Goal: Task Accomplishment & Management: Manage account settings

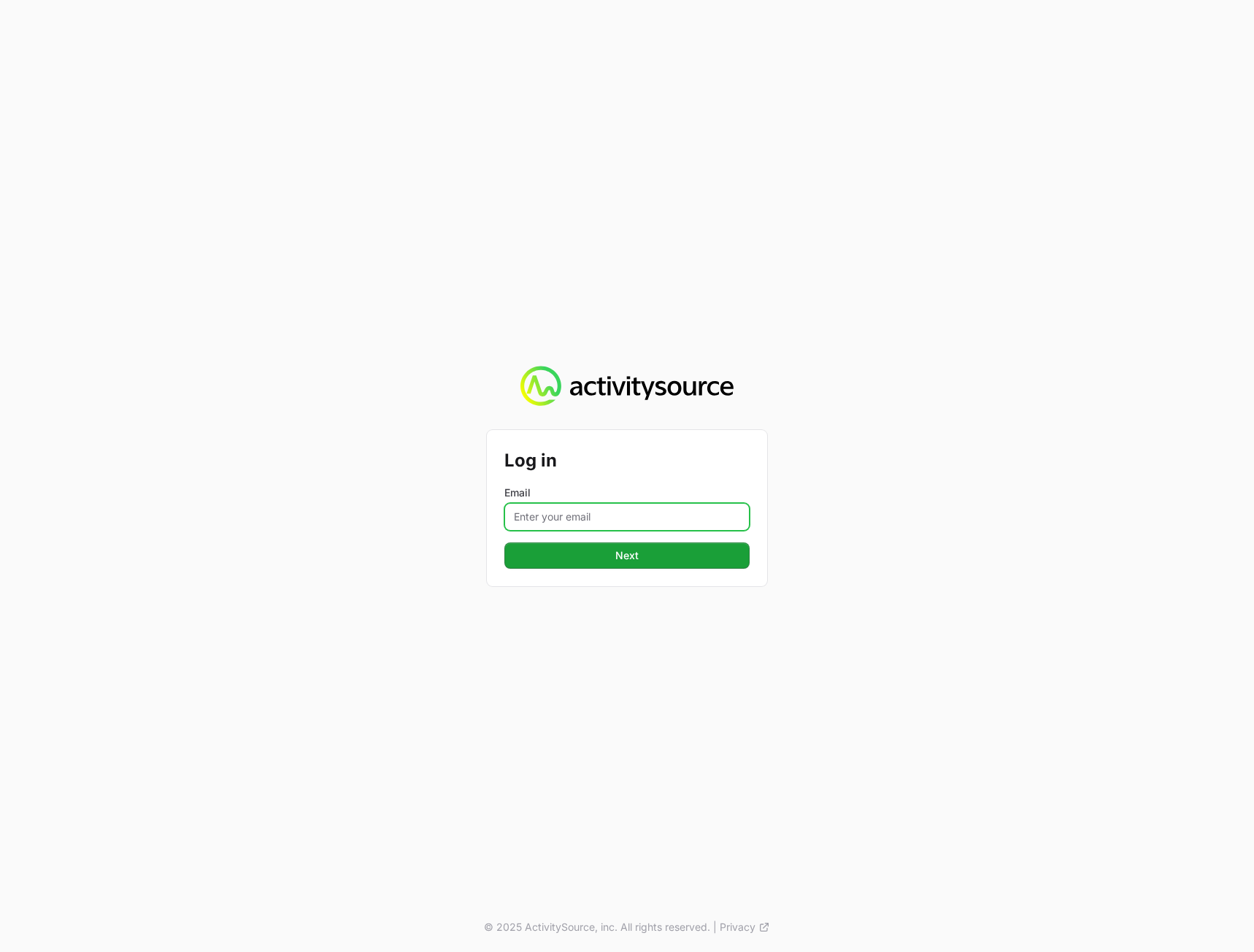
drag, startPoint x: 560, startPoint y: 513, endPoint x: 565, endPoint y: 523, distance: 11.2
click at [560, 513] on input "Email" at bounding box center [627, 517] width 245 height 28
type input "peter@activitysource.com"
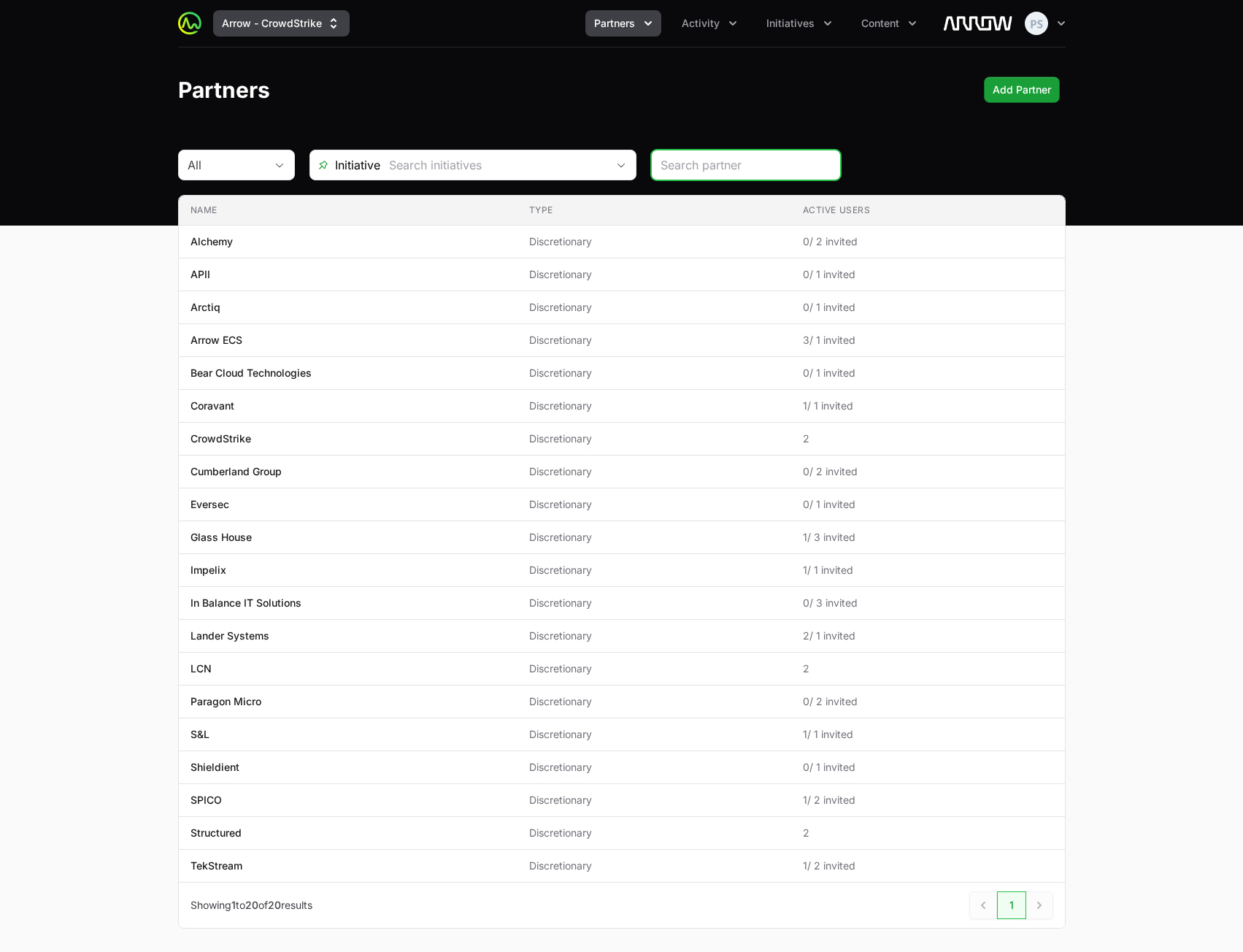
click at [252, 17] on button "Arrow - CrowdStrike" at bounding box center [282, 23] width 137 height 26
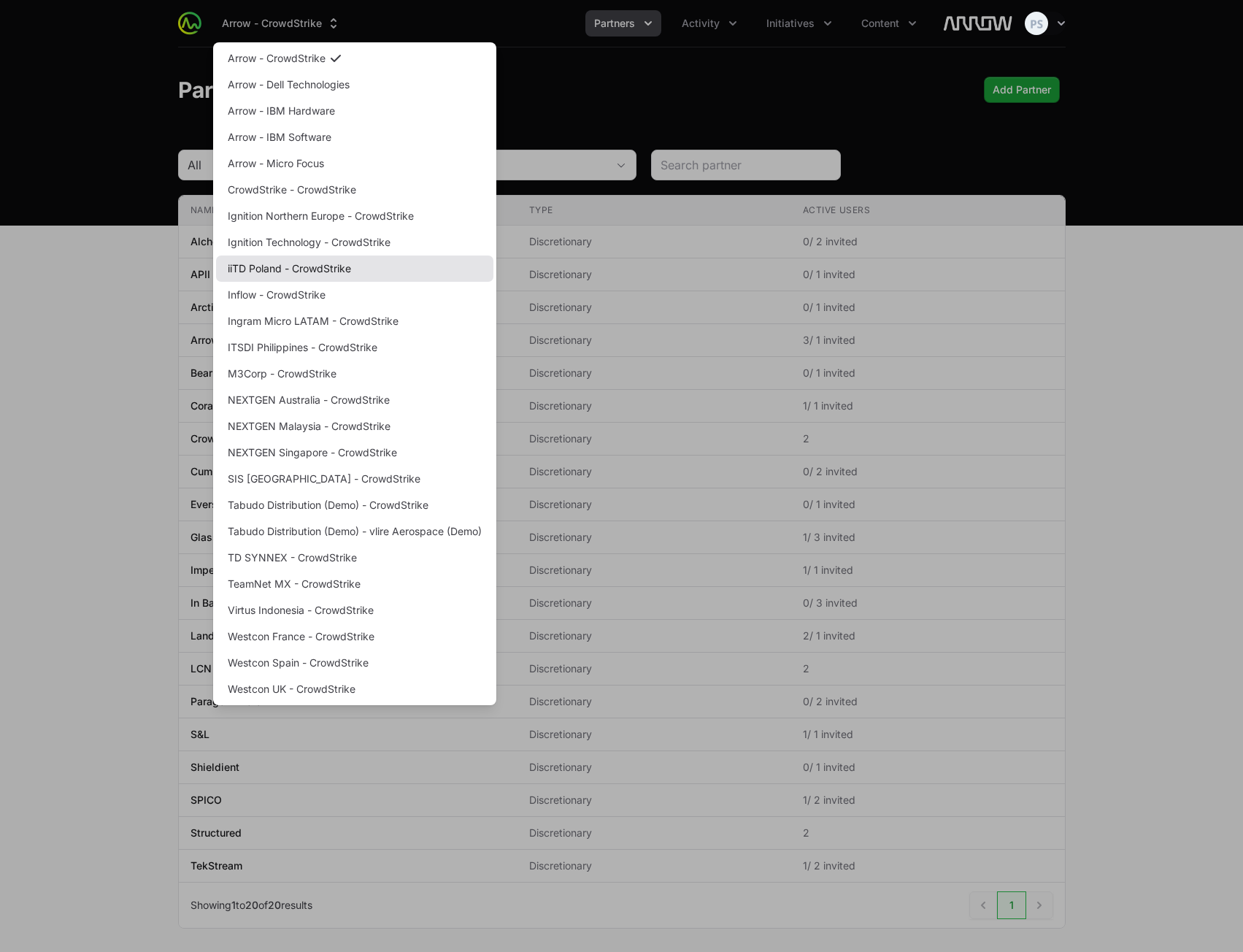
click at [371, 267] on link "iiTD Poland - CrowdStrike" at bounding box center [355, 269] width 278 height 26
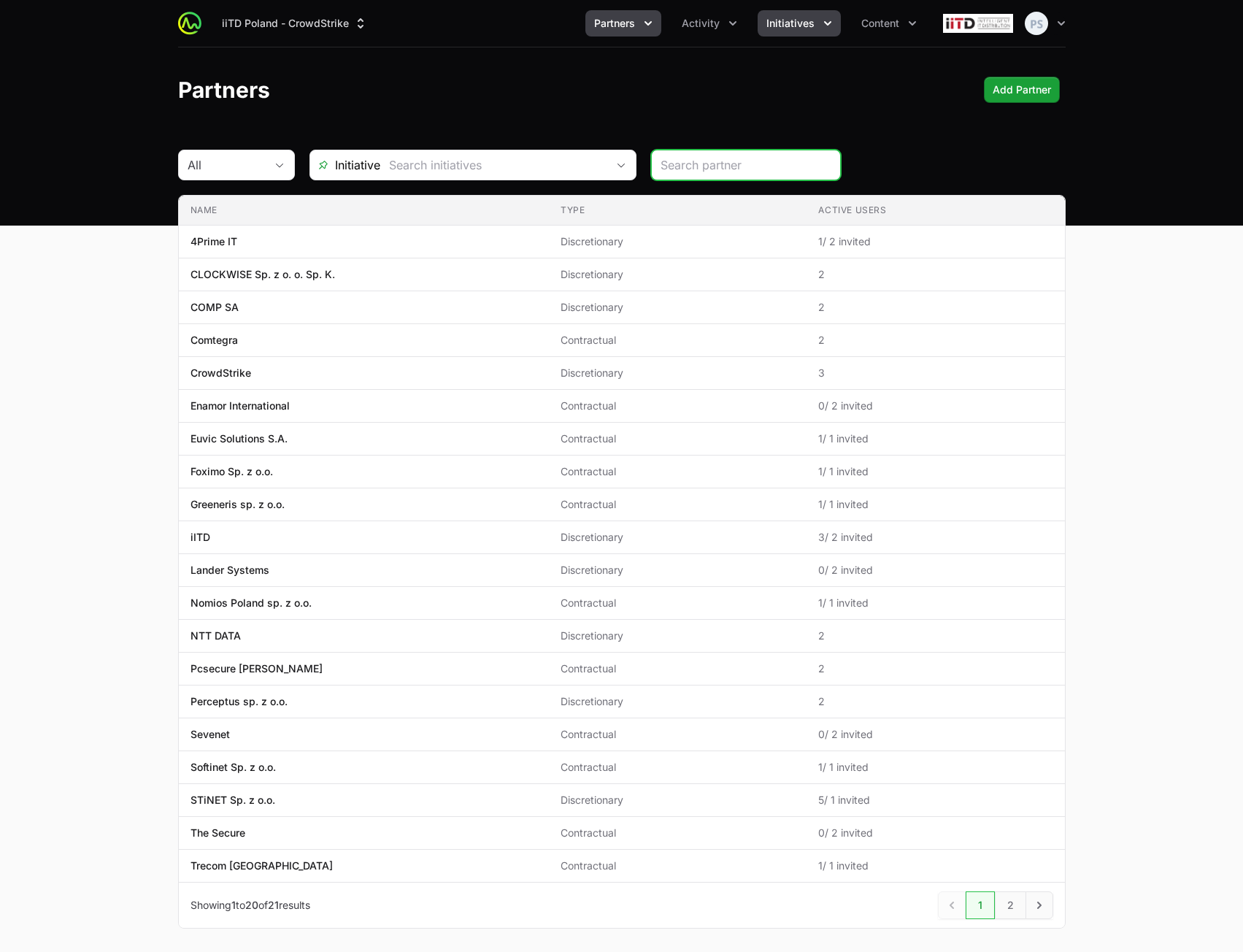
click at [767, 27] on span "Initiatives" at bounding box center [791, 23] width 48 height 15
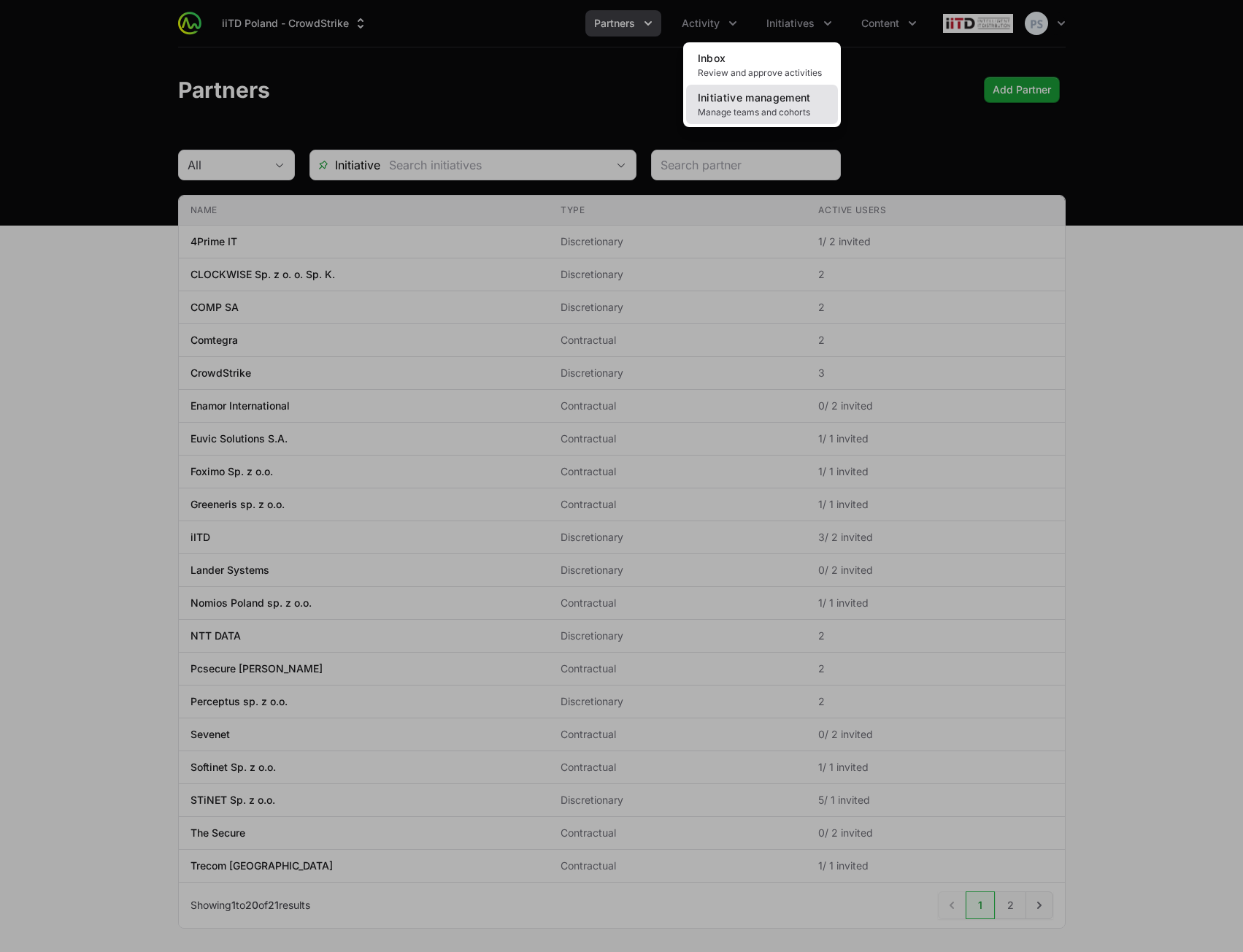
click at [744, 107] on span "Manage teams and cohorts" at bounding box center [762, 112] width 128 height 12
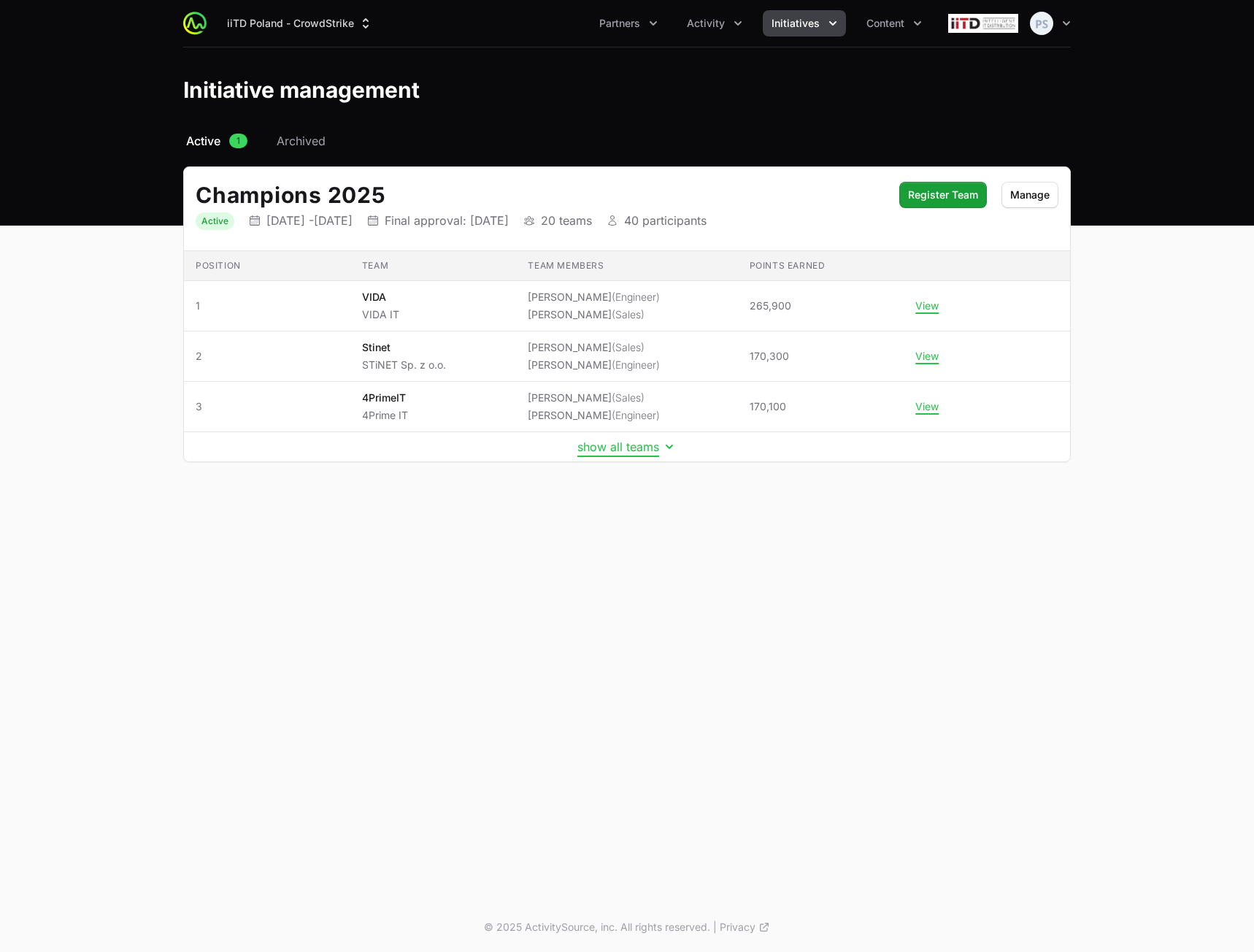
click at [617, 451] on button "show all teams" at bounding box center [627, 446] width 100 height 15
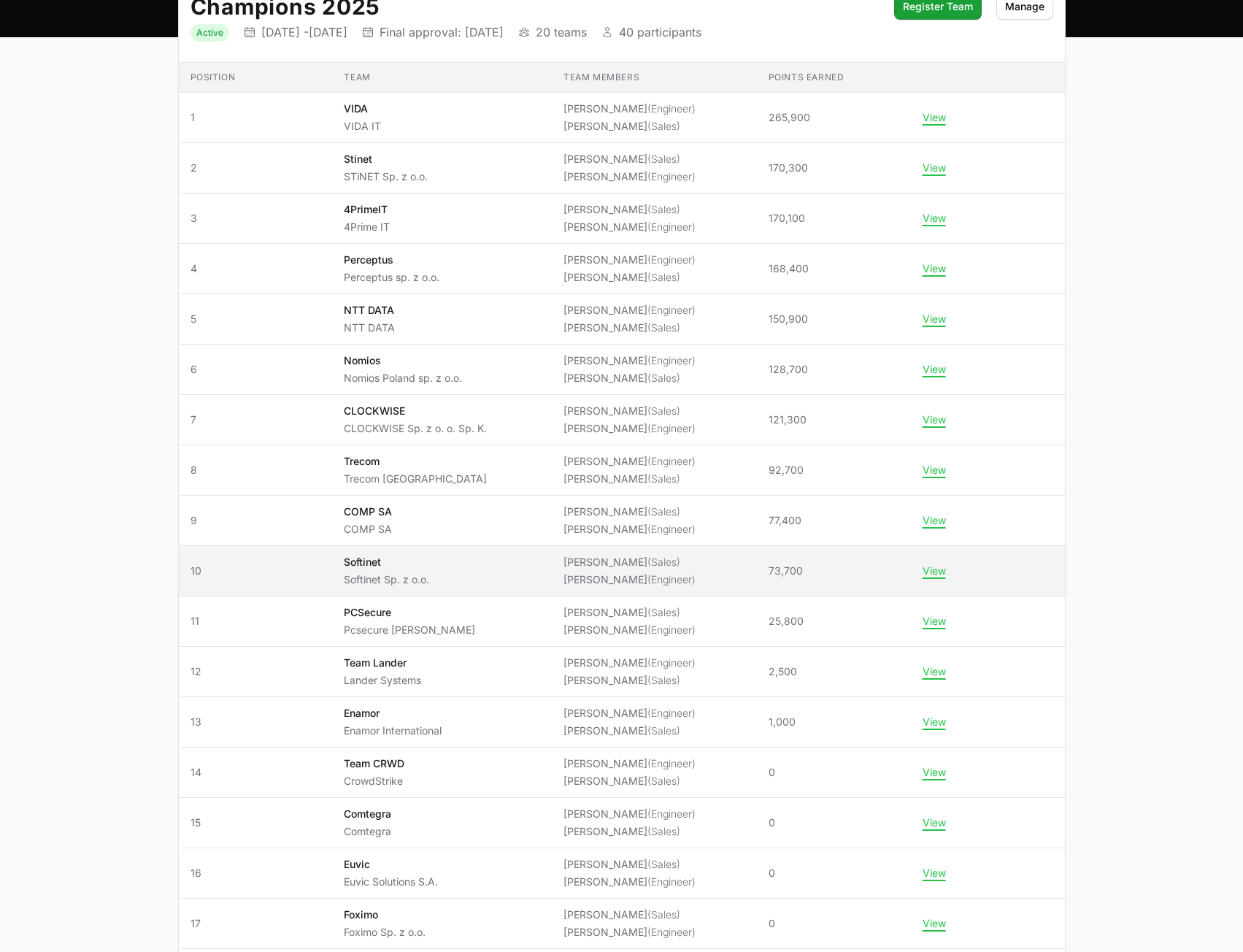
scroll to position [159, 0]
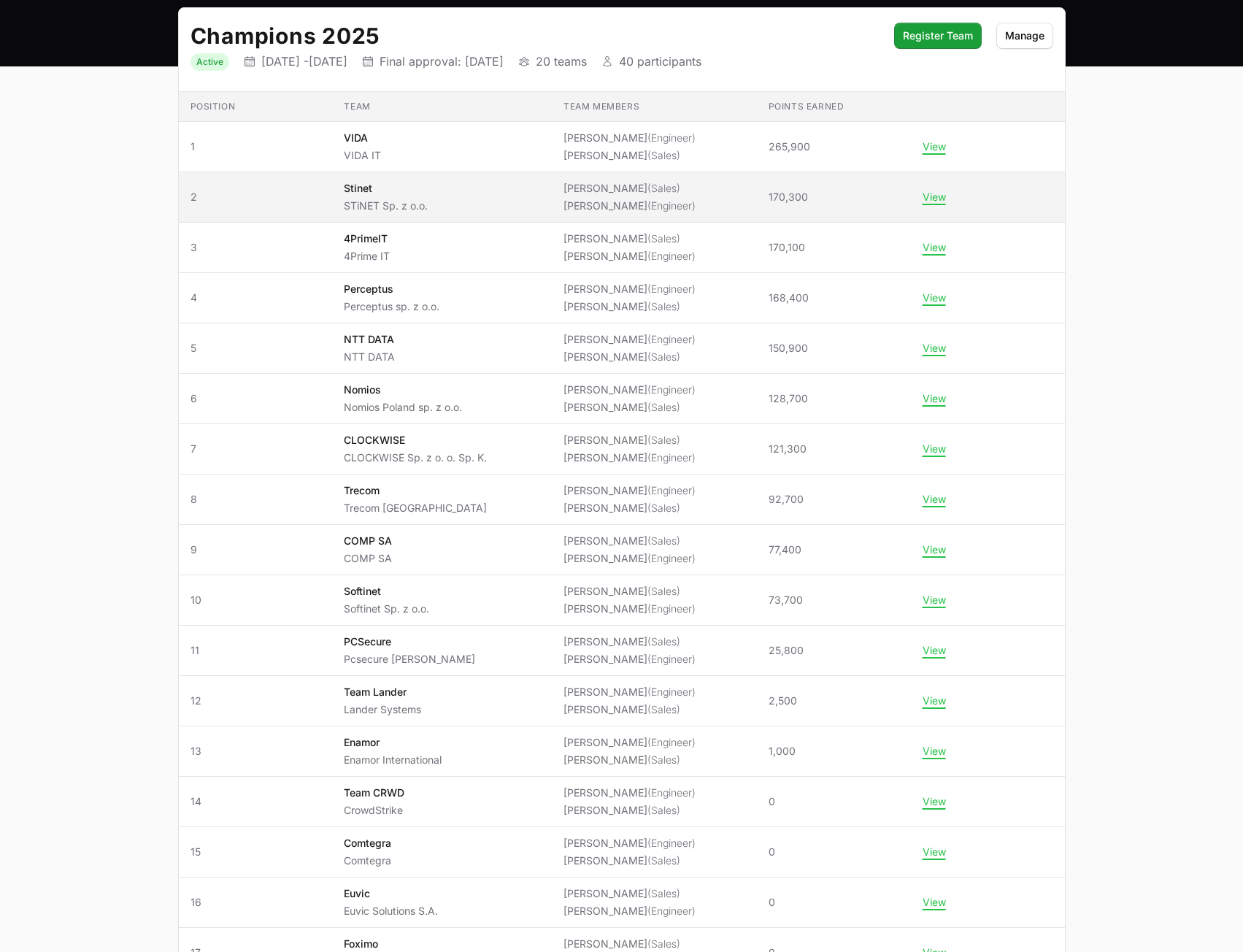
click at [648, 208] on span "(Engineer)" at bounding box center [672, 205] width 48 height 12
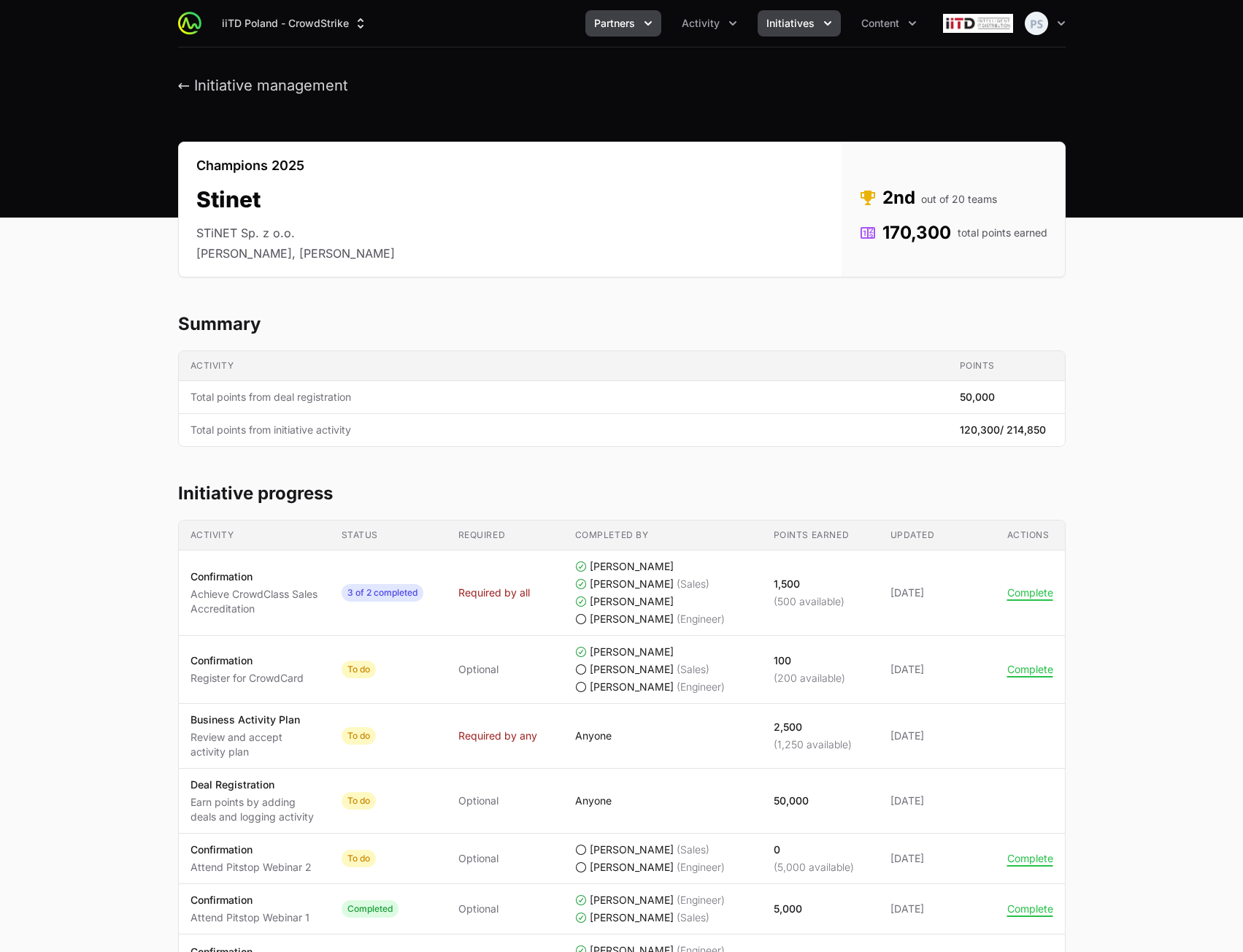
click at [625, 23] on span "Partners" at bounding box center [614, 23] width 41 height 15
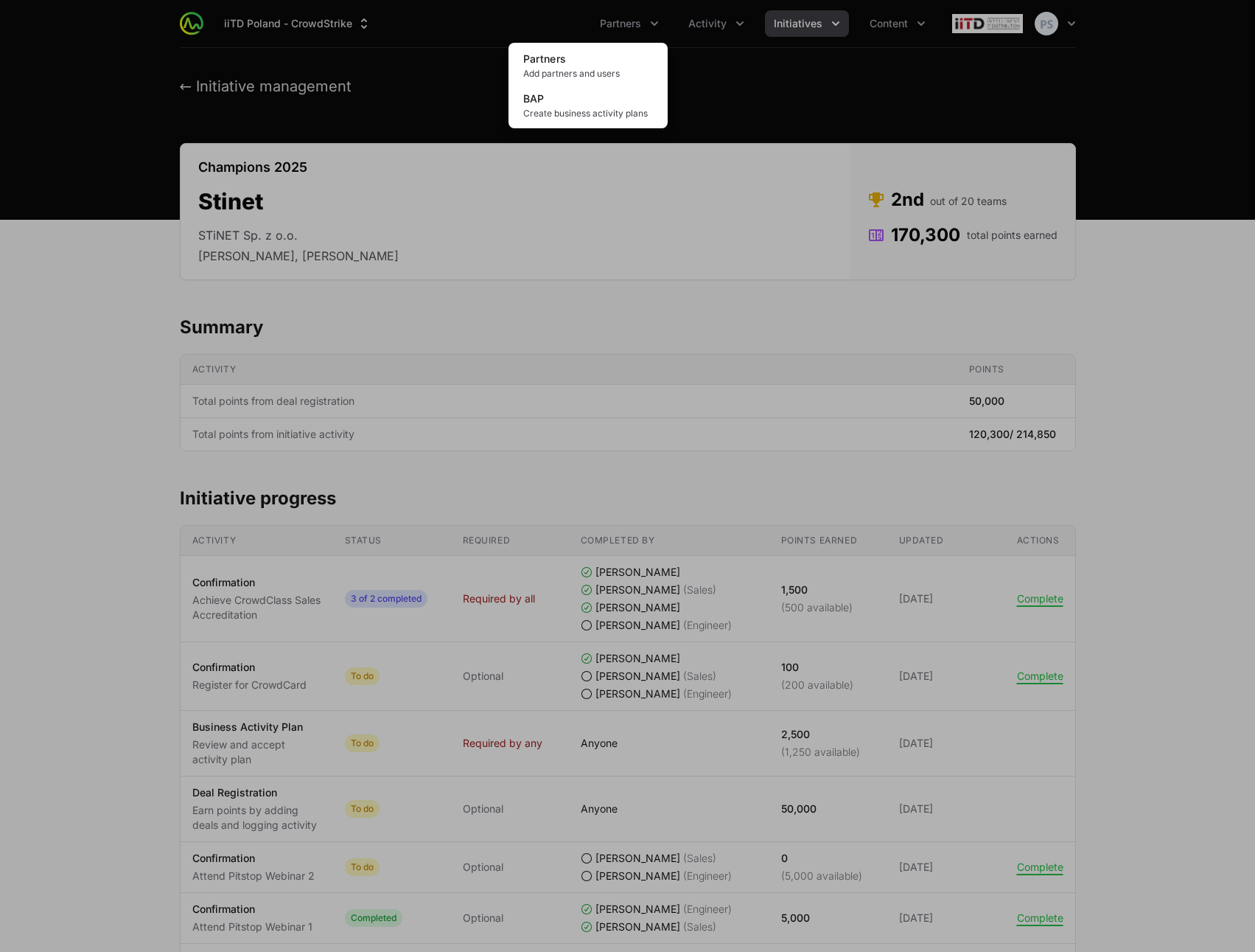
click at [364, 163] on div "Partners menu" at bounding box center [628, 476] width 1255 height 952
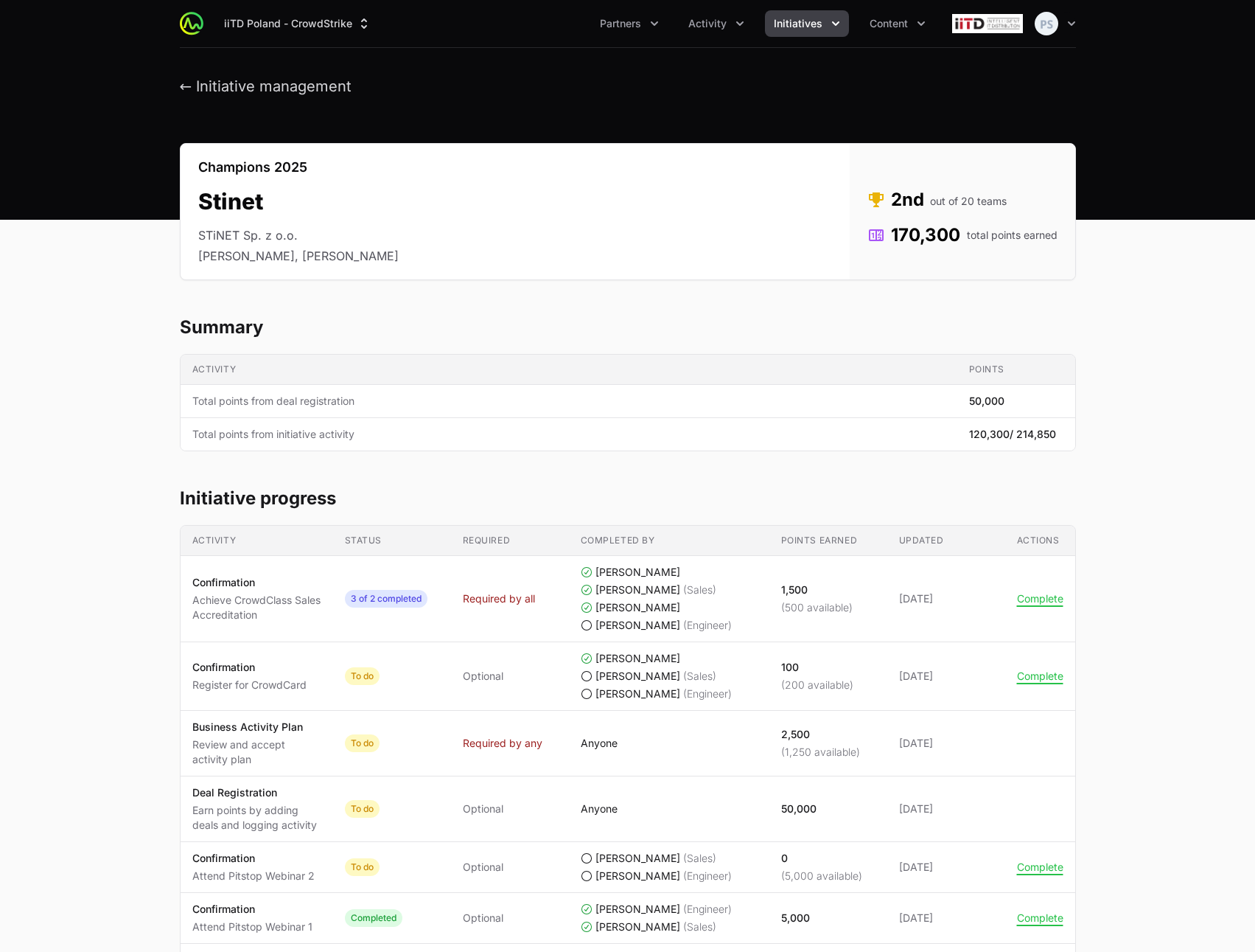
drag, startPoint x: 397, startPoint y: 257, endPoint x: 190, endPoint y: 258, distance: 207.0
click at [190, 258] on div "Champions 2025 Stinet STiNET Sp. z o.o. Mariola Staszewska, Piotr Starosta" at bounding box center [298, 211] width 236 height 136
copy li "Mariola Staszewska, Piotr Starosta"
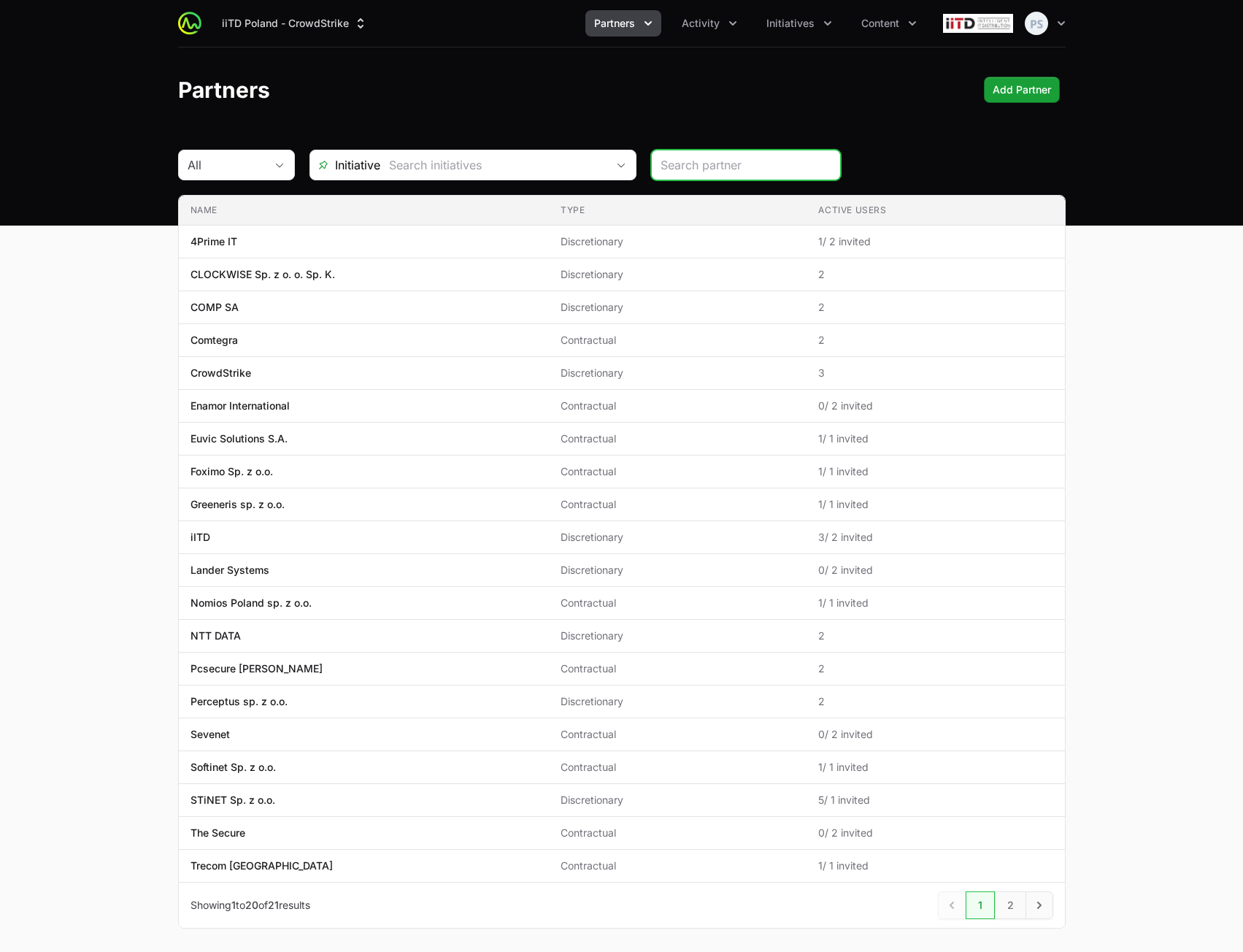
click at [629, 24] on span "Partners" at bounding box center [614, 23] width 41 height 15
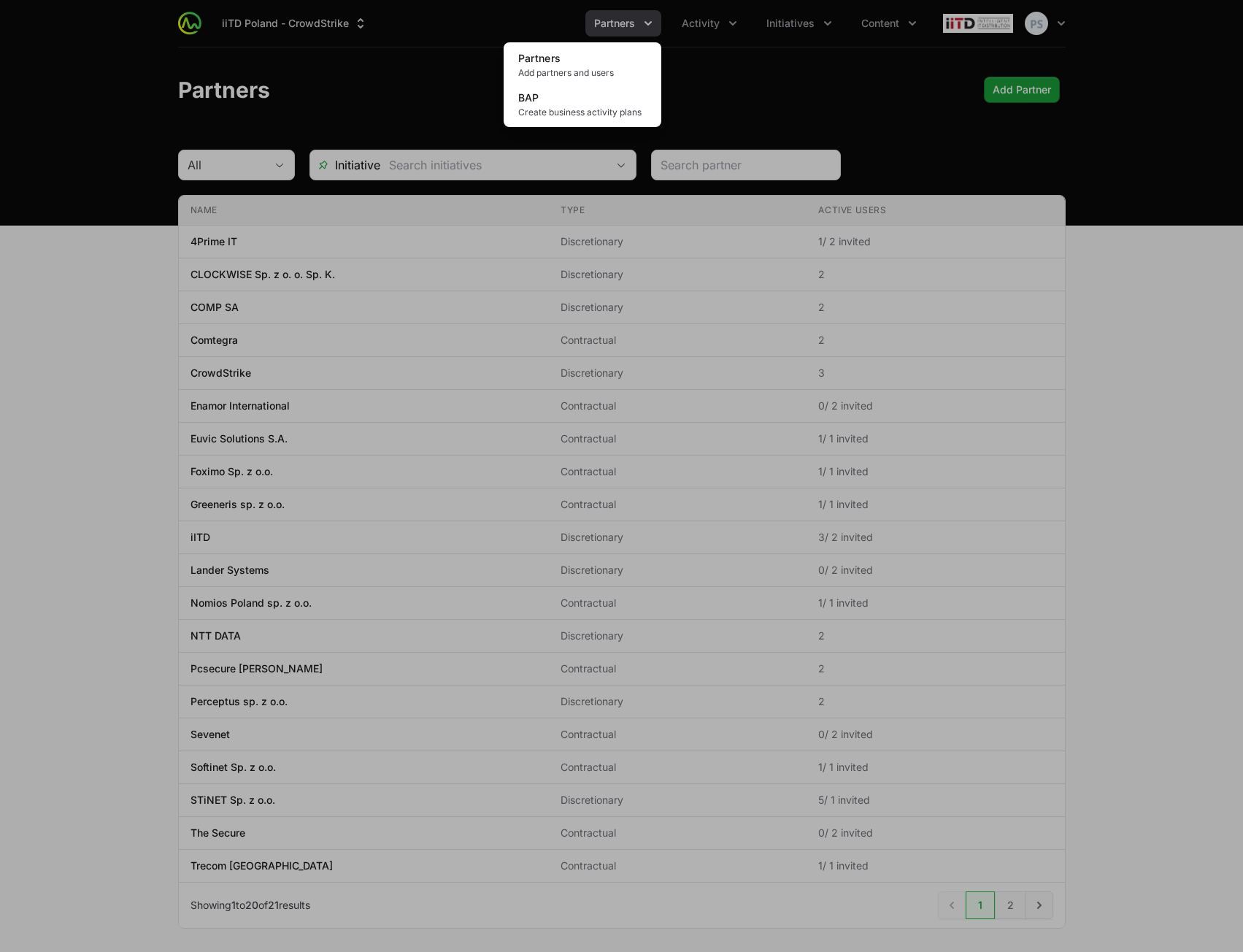
click at [862, 72] on div "Partners menu" at bounding box center [622, 476] width 1243 height 952
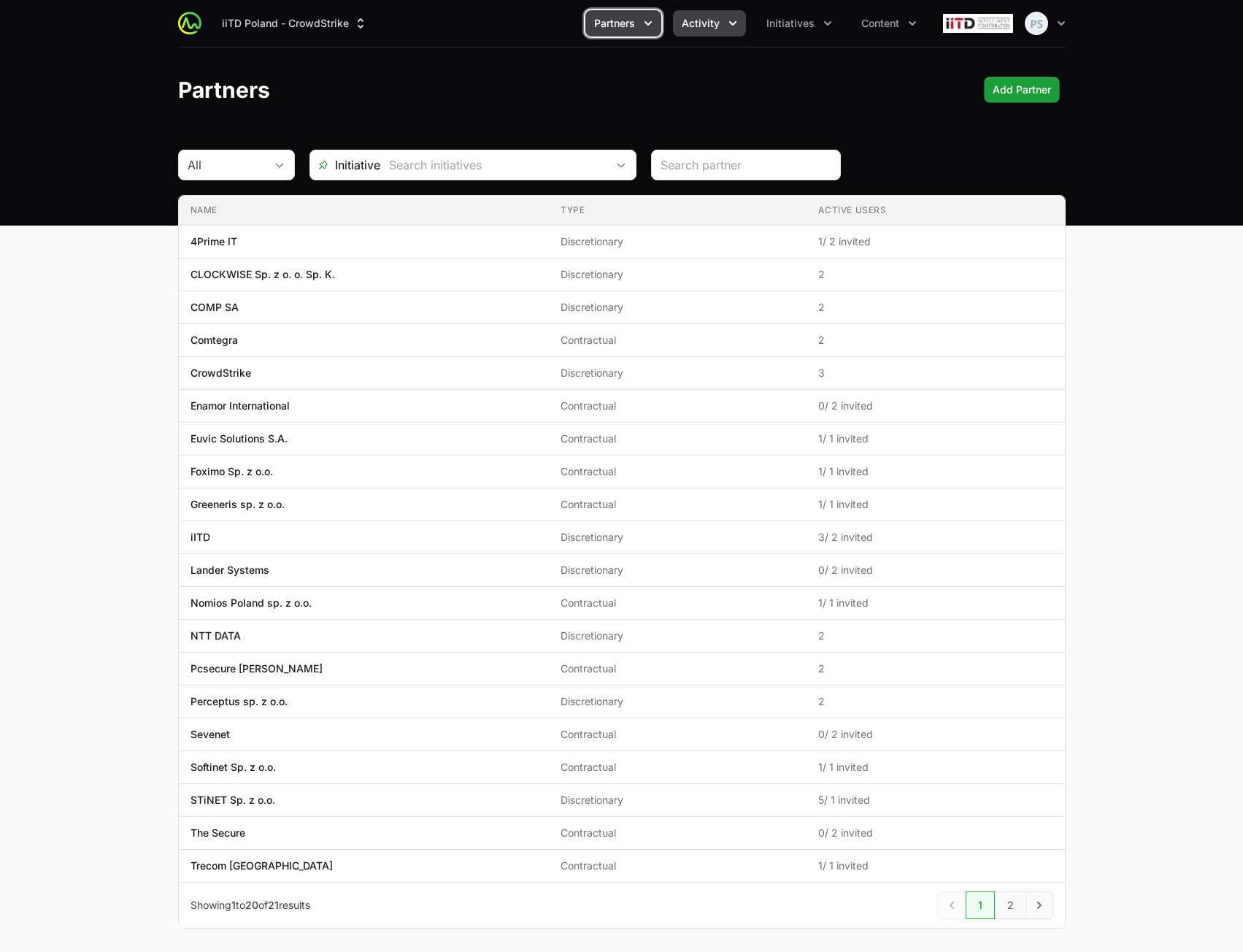
click at [707, 29] on span "Activity" at bounding box center [701, 23] width 38 height 15
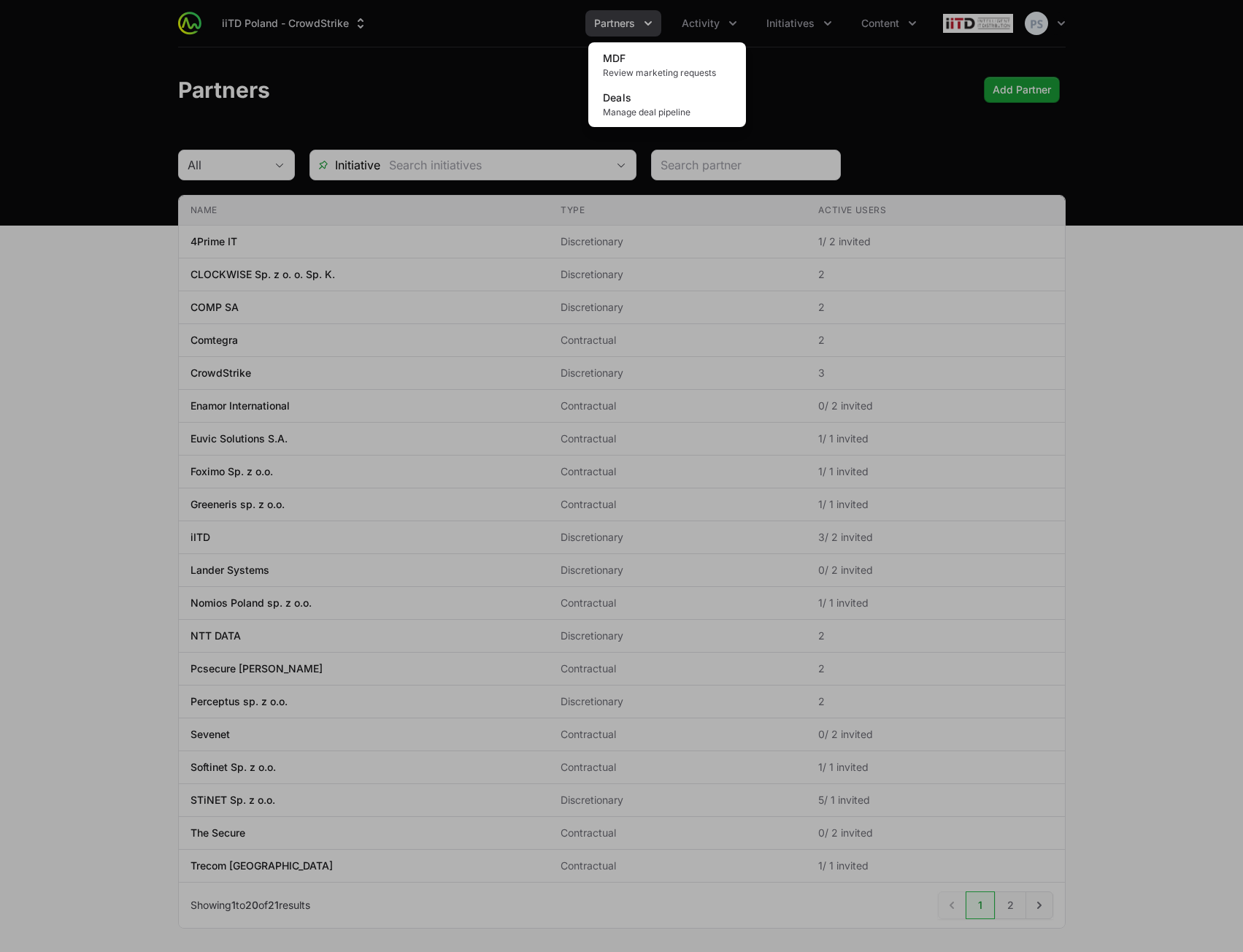
click at [865, 69] on div "Activity menu" at bounding box center [622, 476] width 1243 height 952
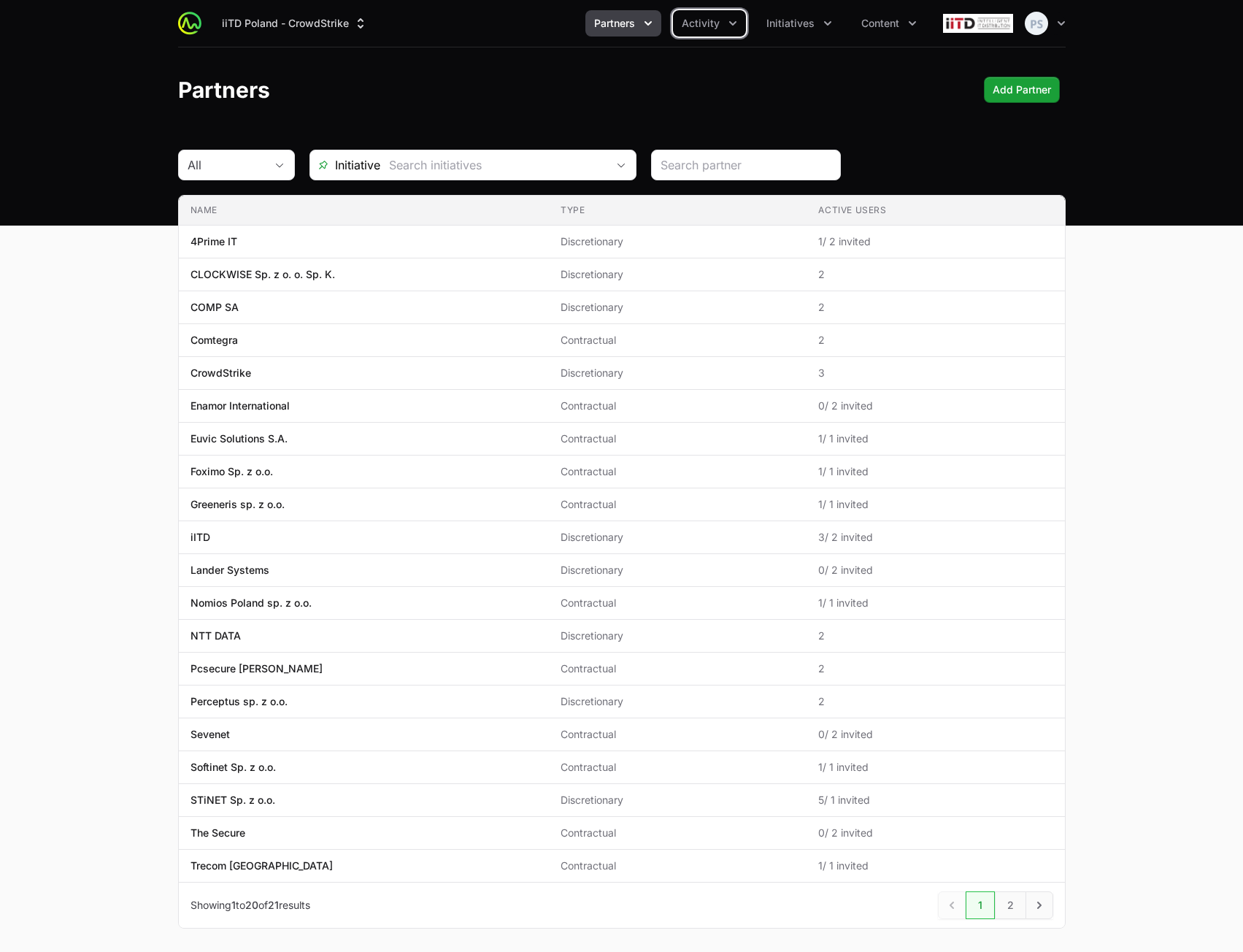
click at [600, 34] on button "Partners" at bounding box center [624, 23] width 76 height 26
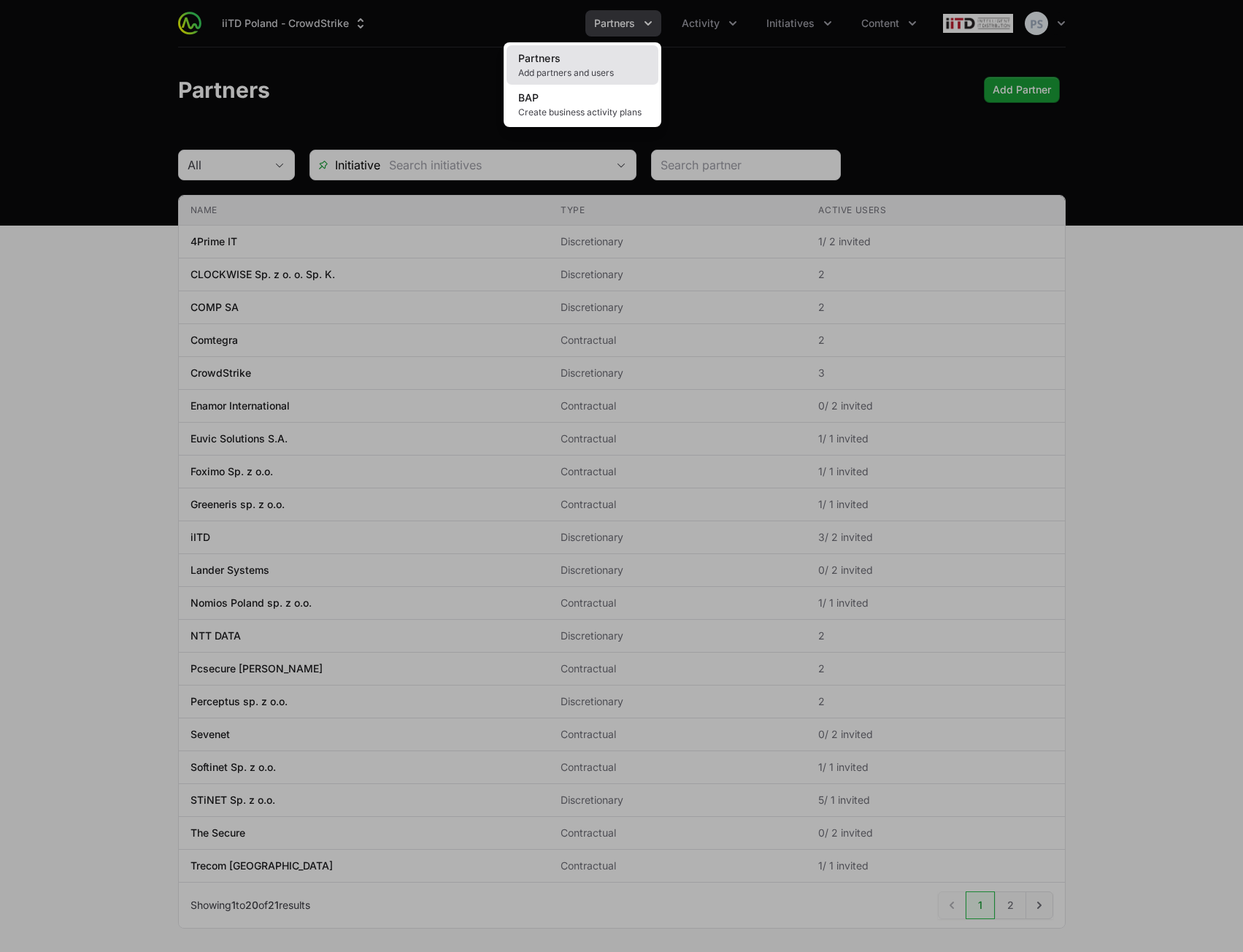
click at [604, 70] on span "Add partners and users" at bounding box center [582, 72] width 128 height 12
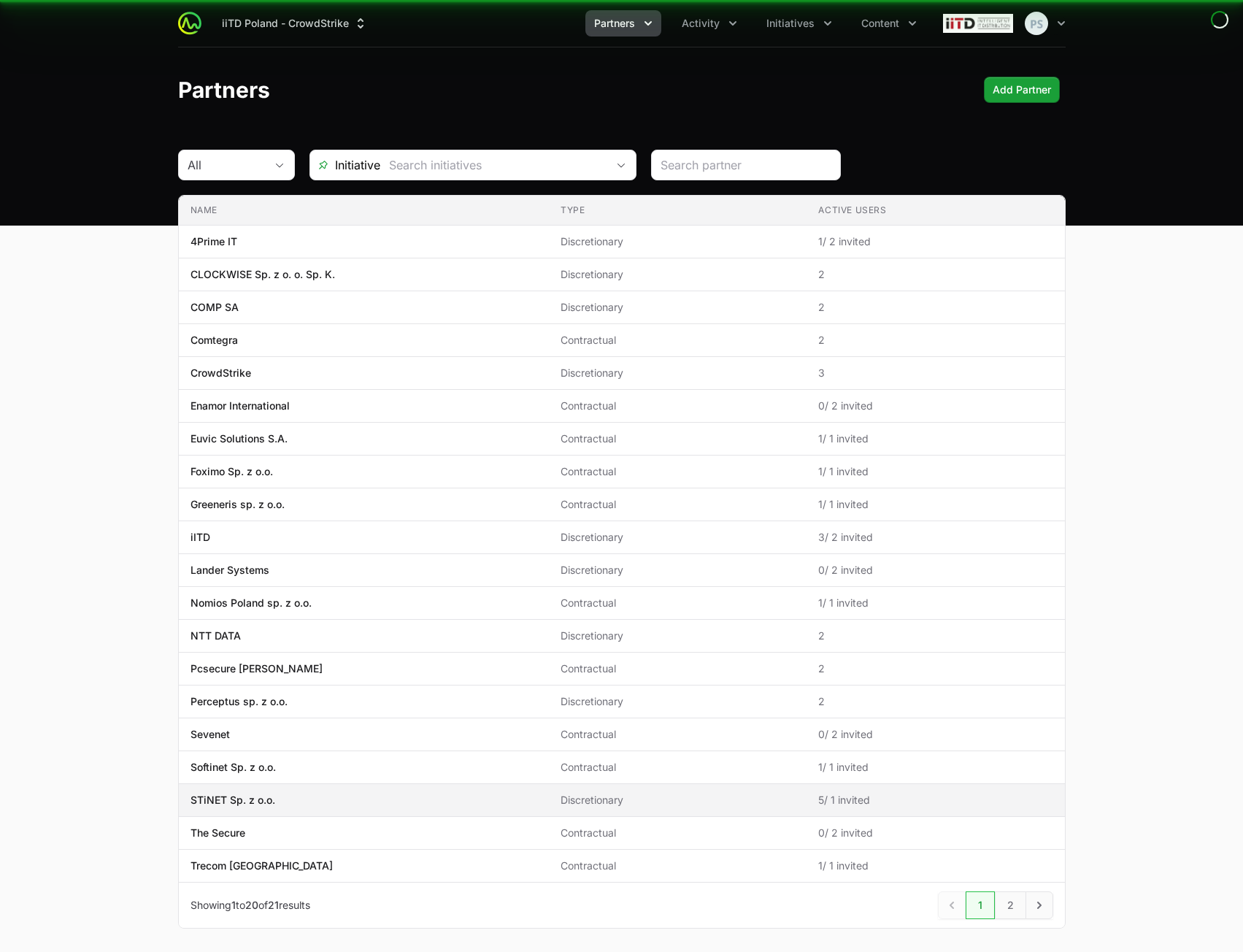
click at [261, 803] on p "STiNET Sp. z o.o." at bounding box center [233, 800] width 85 height 15
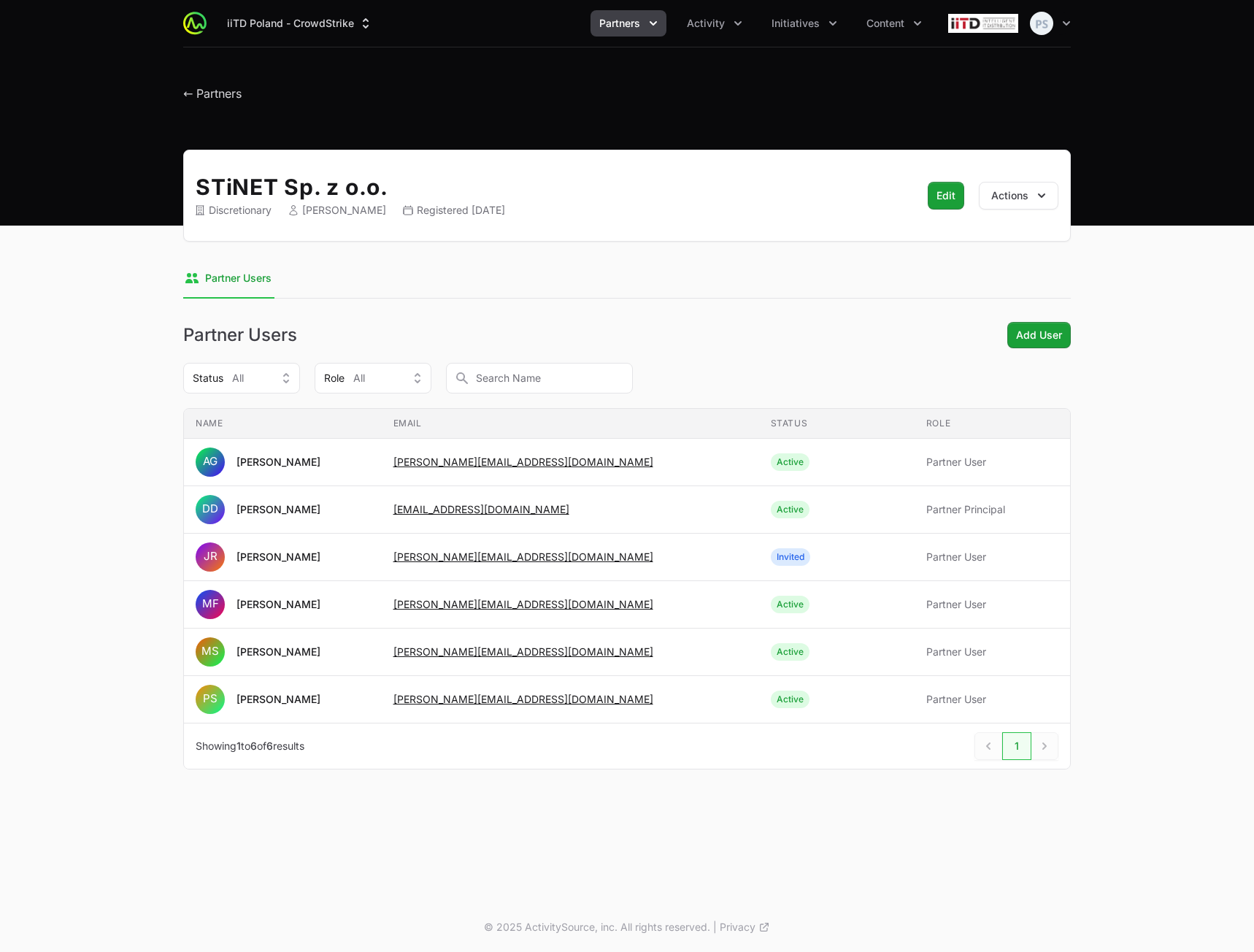
click at [1180, 271] on main "STiNET Sp. z o.o. Discretionary Damian Doniecki Registered May 26th 2025 Edit A…" at bounding box center [627, 477] width 1254 height 655
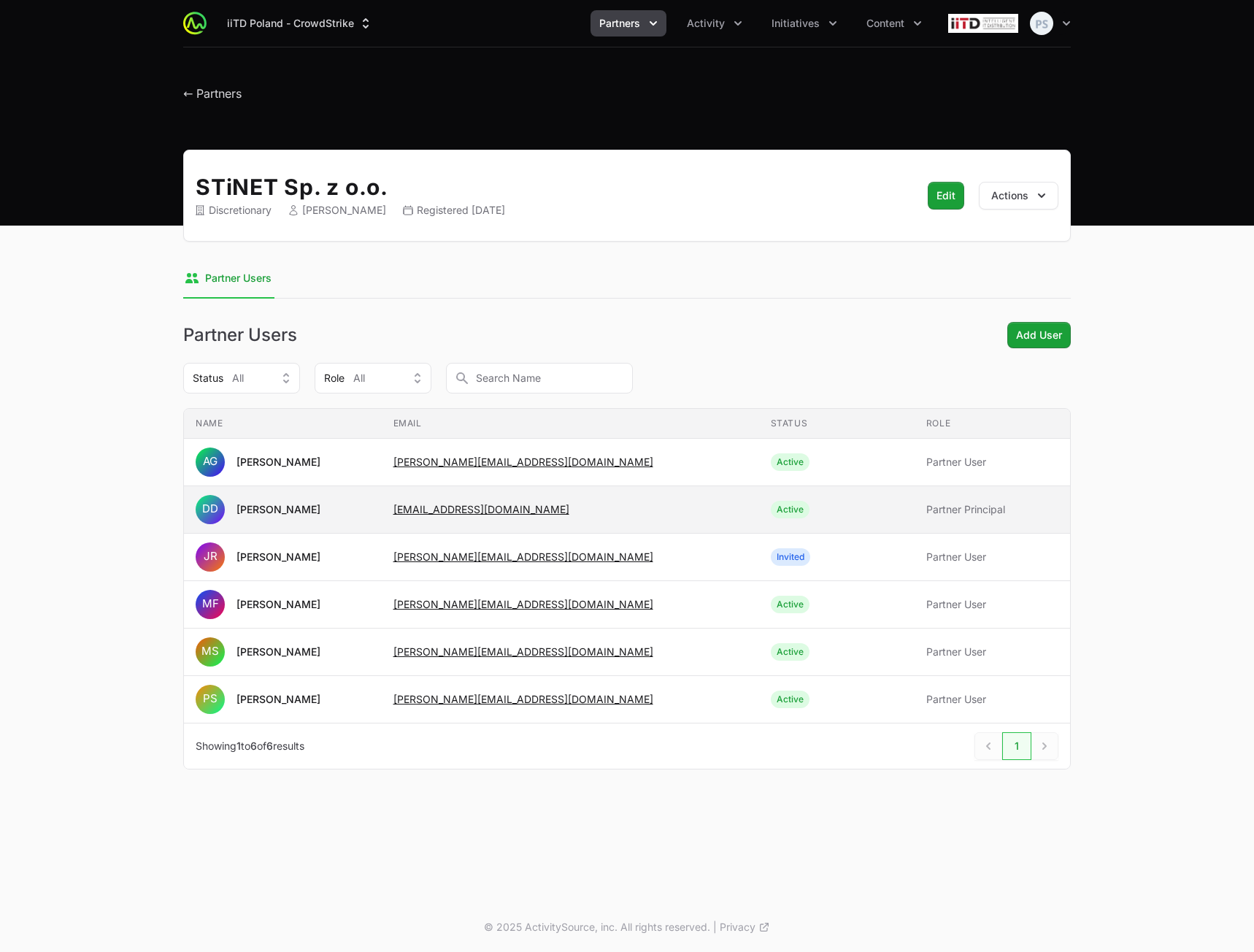
click at [370, 517] on span "DD Damian Doniecki" at bounding box center [283, 509] width 174 height 30
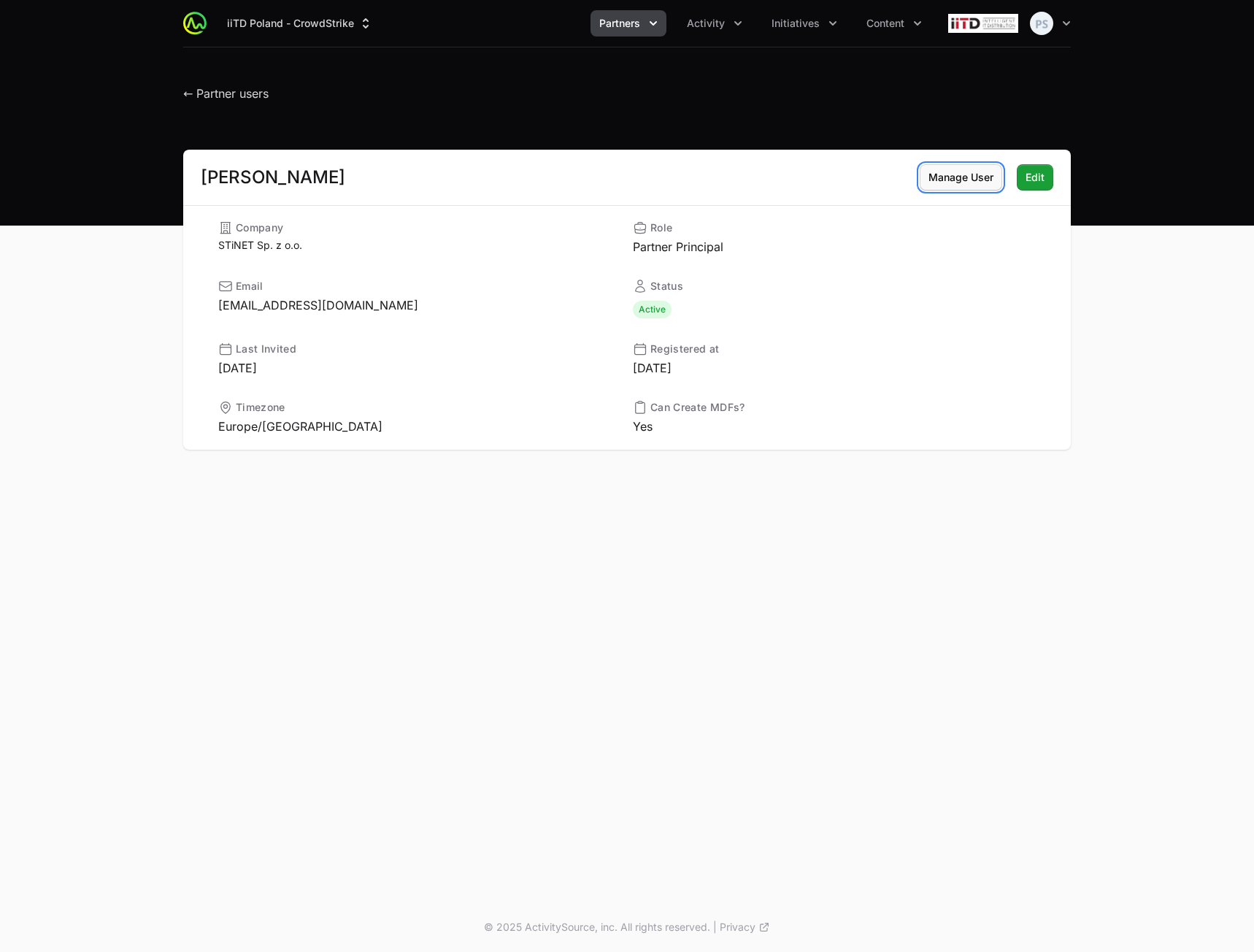
click at [965, 178] on span "Manage User" at bounding box center [962, 177] width 65 height 18
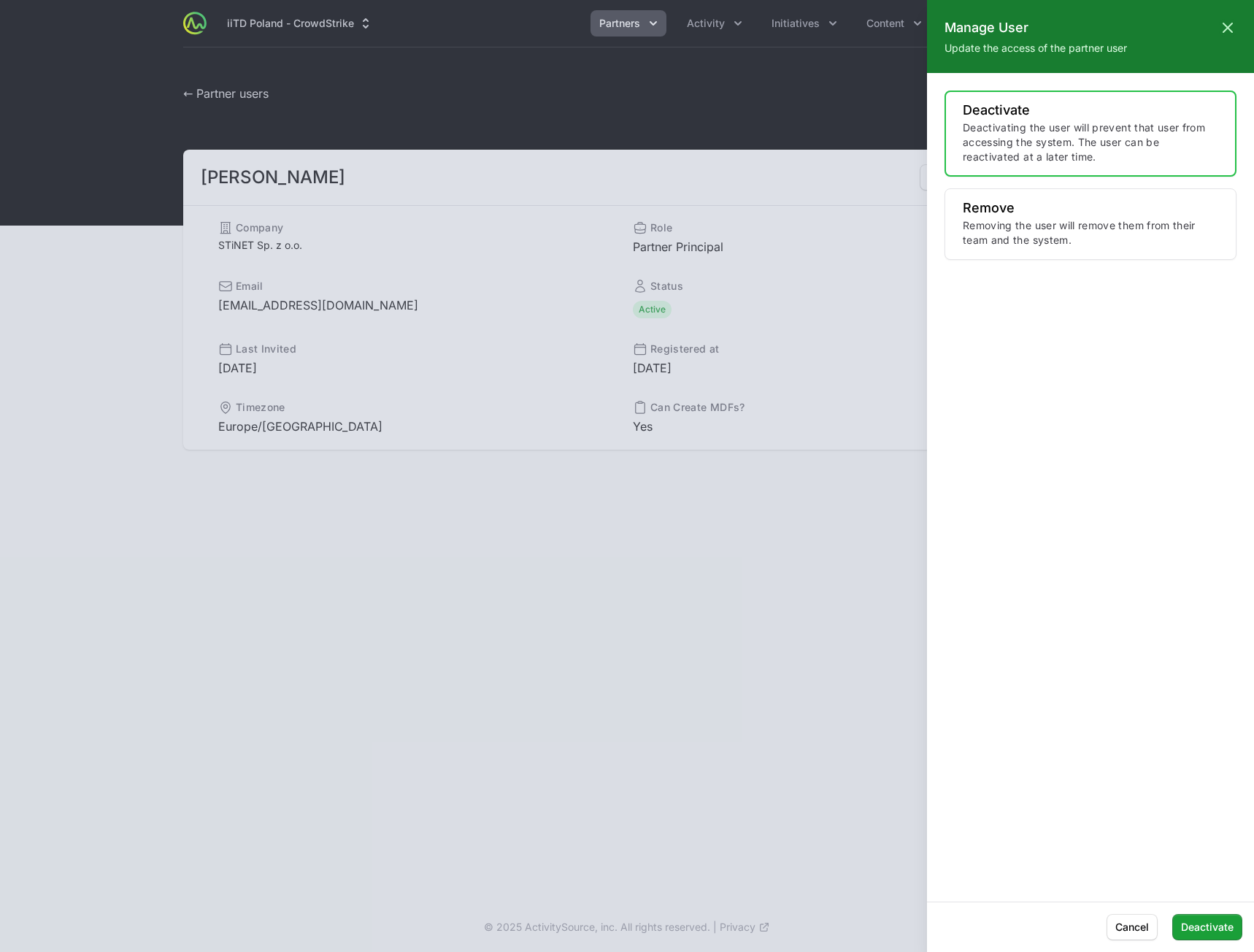
click at [756, 139] on div at bounding box center [627, 476] width 1254 height 952
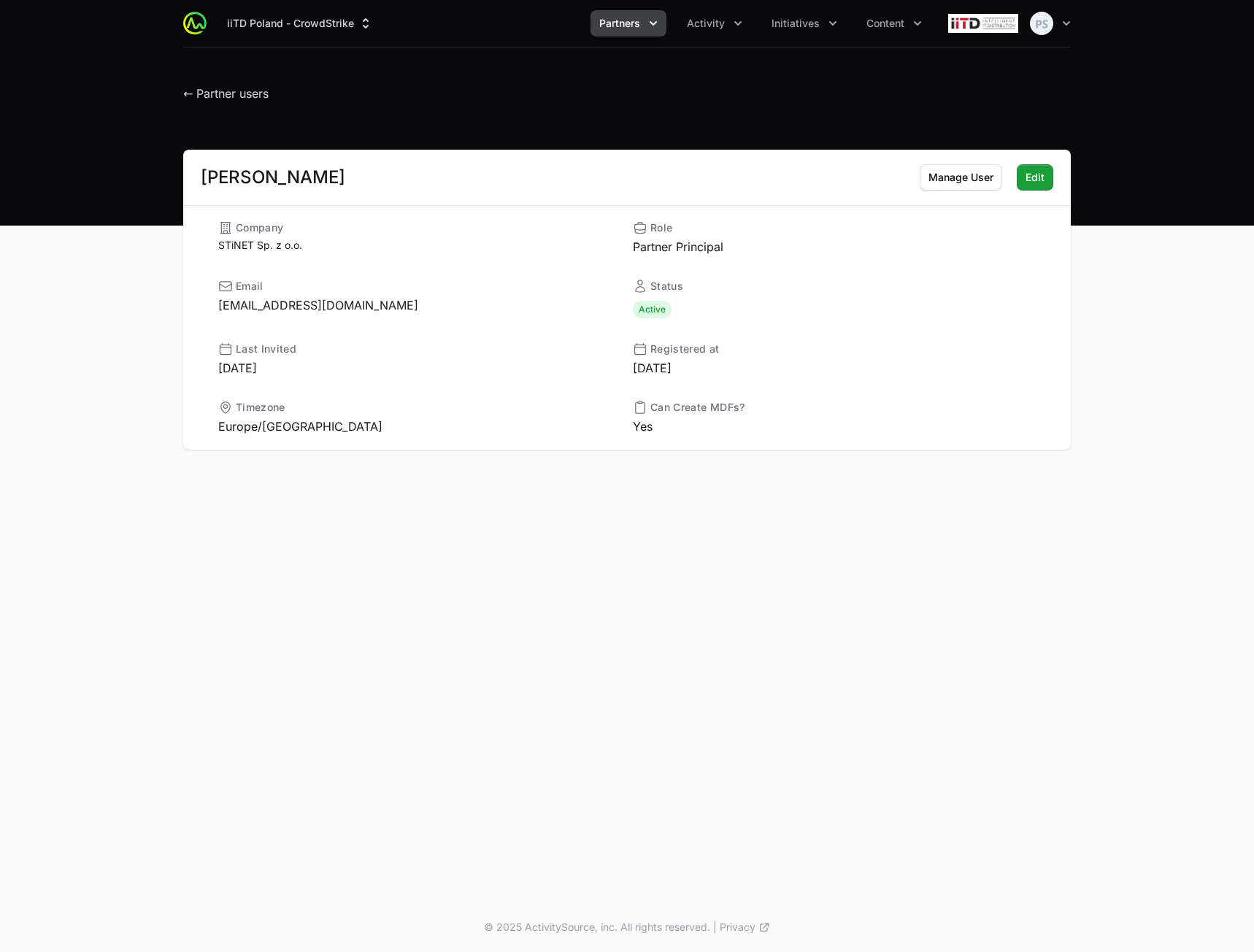
click at [1154, 426] on main "Damian Doniecki Manage User Edit Company STiNET Sp. z o.o. Role Partner Princip…" at bounding box center [627, 317] width 1254 height 335
click at [584, 113] on header "← Partner users" at bounding box center [627, 89] width 1254 height 85
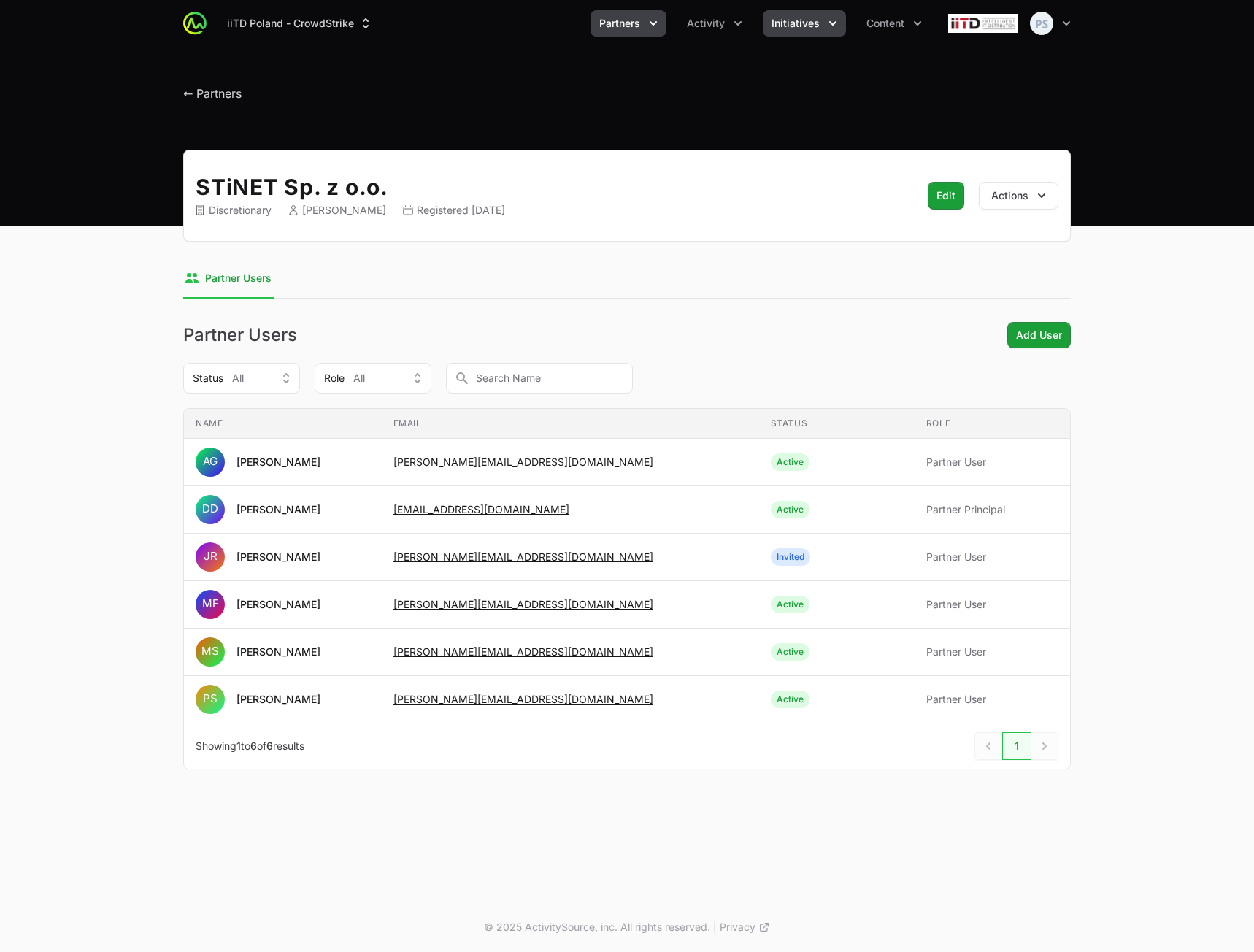
click at [792, 19] on span "Initiatives" at bounding box center [796, 23] width 48 height 15
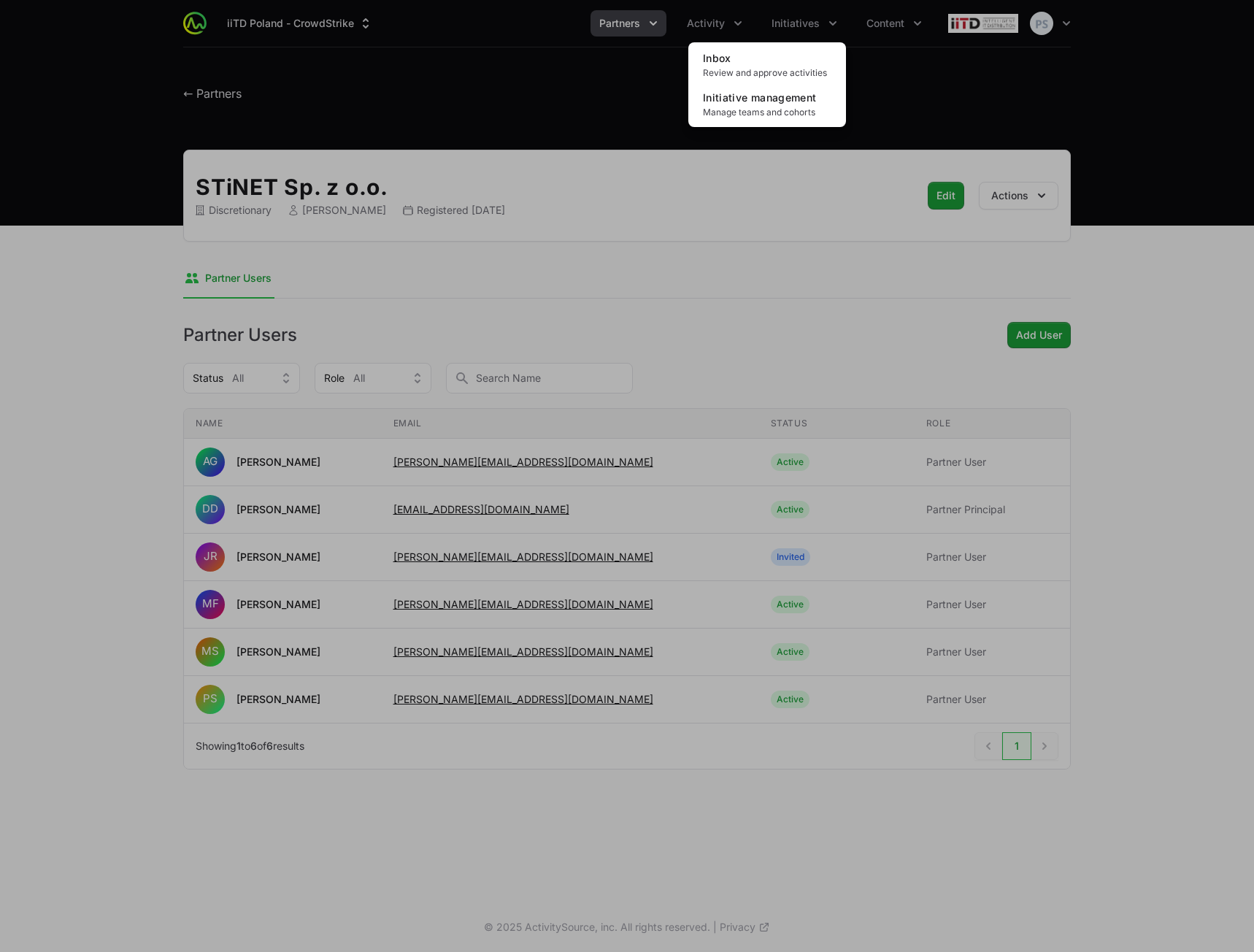
click at [538, 111] on div "Initiatives menu" at bounding box center [627, 476] width 1254 height 952
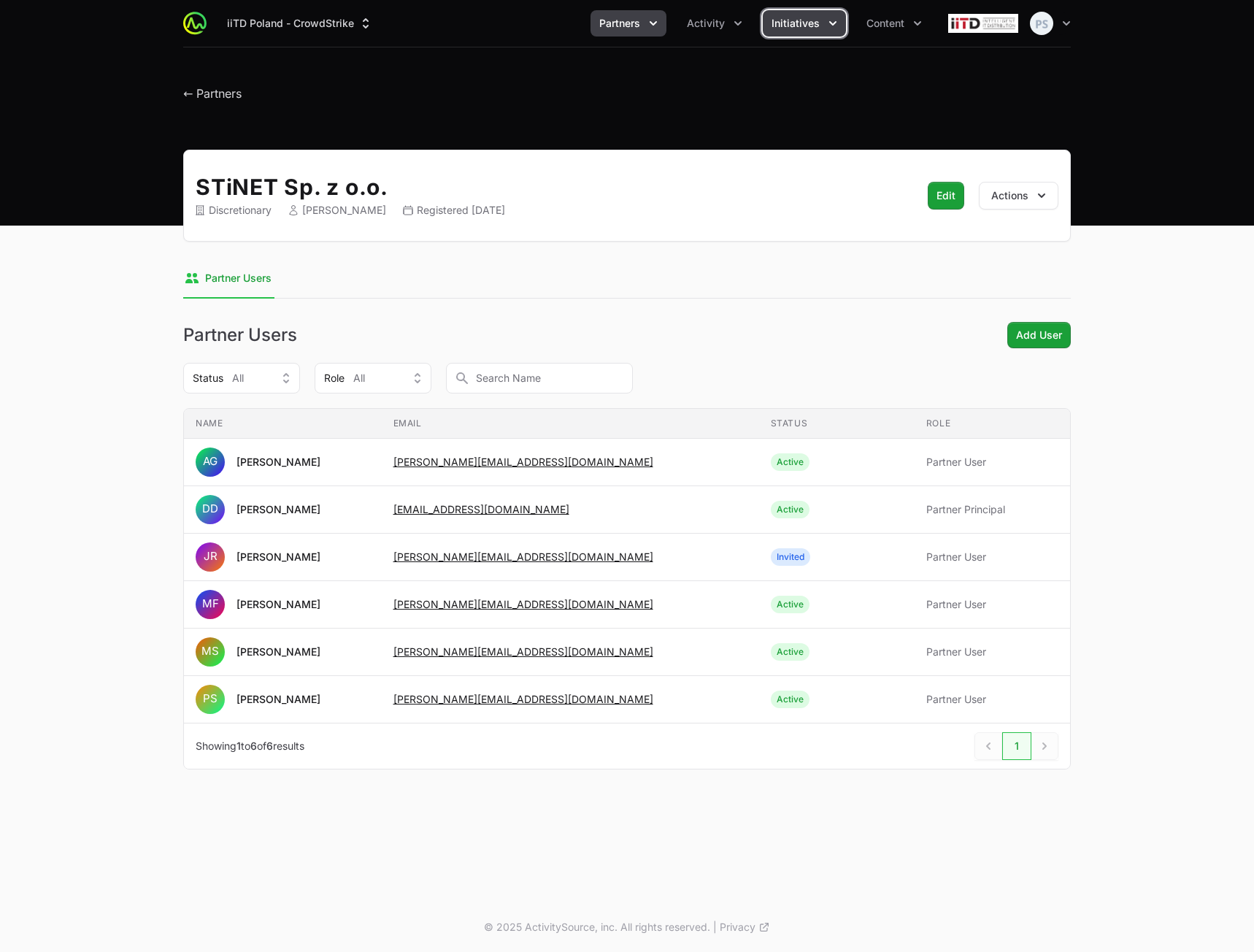
click at [798, 26] on span "Initiatives" at bounding box center [796, 23] width 48 height 15
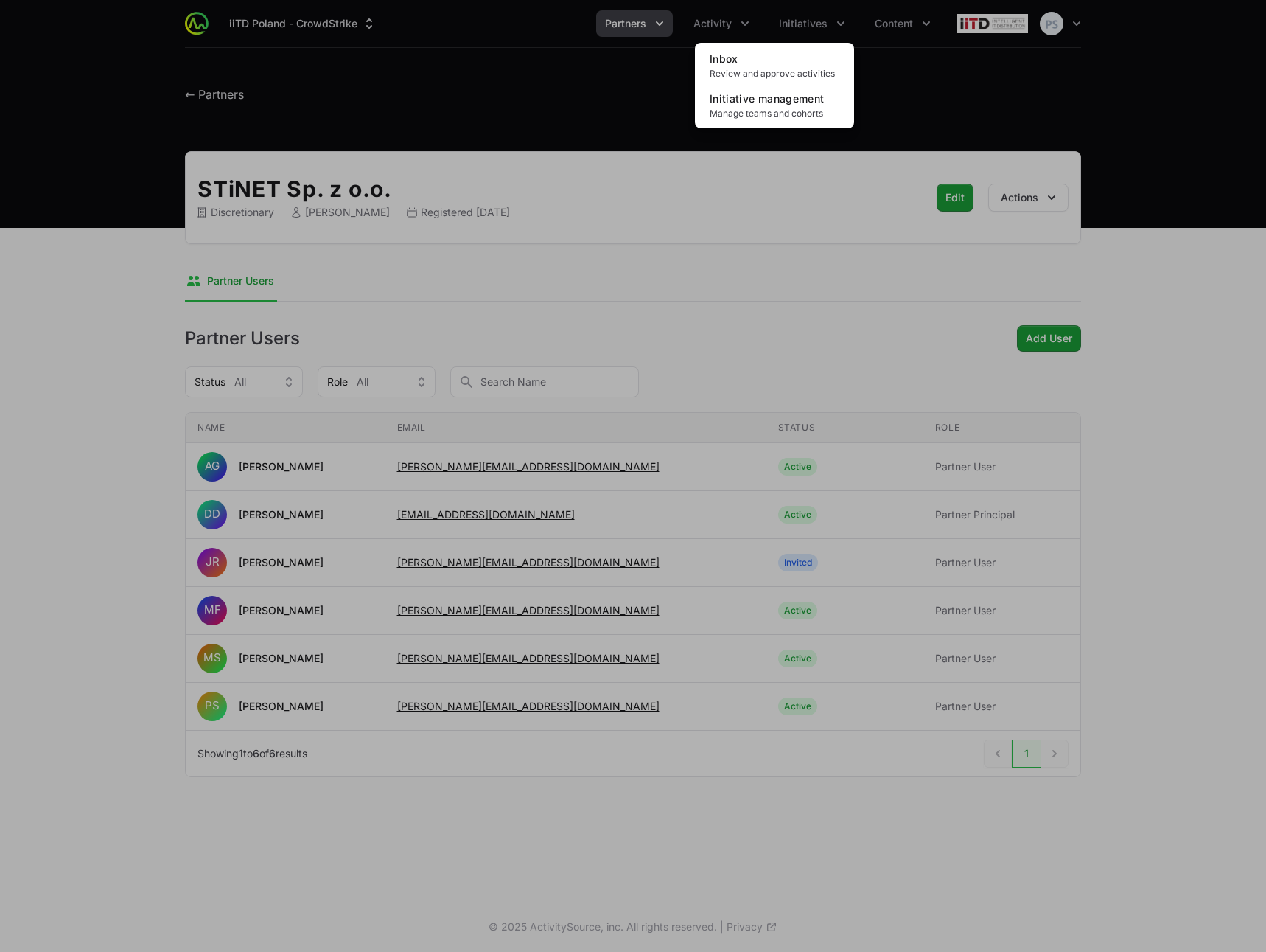
click at [551, 72] on div "Initiatives menu" at bounding box center [633, 476] width 1266 height 952
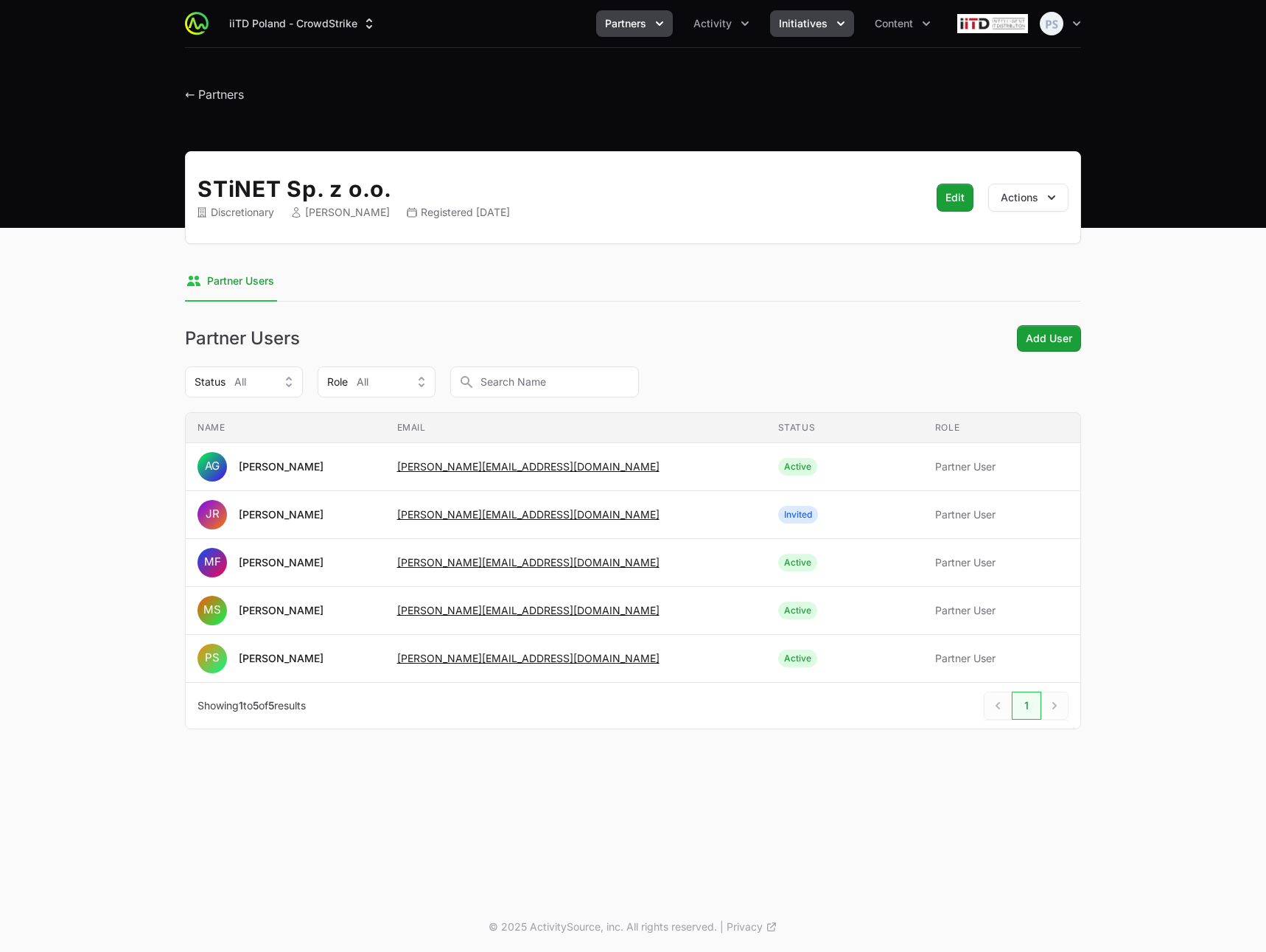
click at [776, 30] on button "Initiatives" at bounding box center [812, 24] width 84 height 27
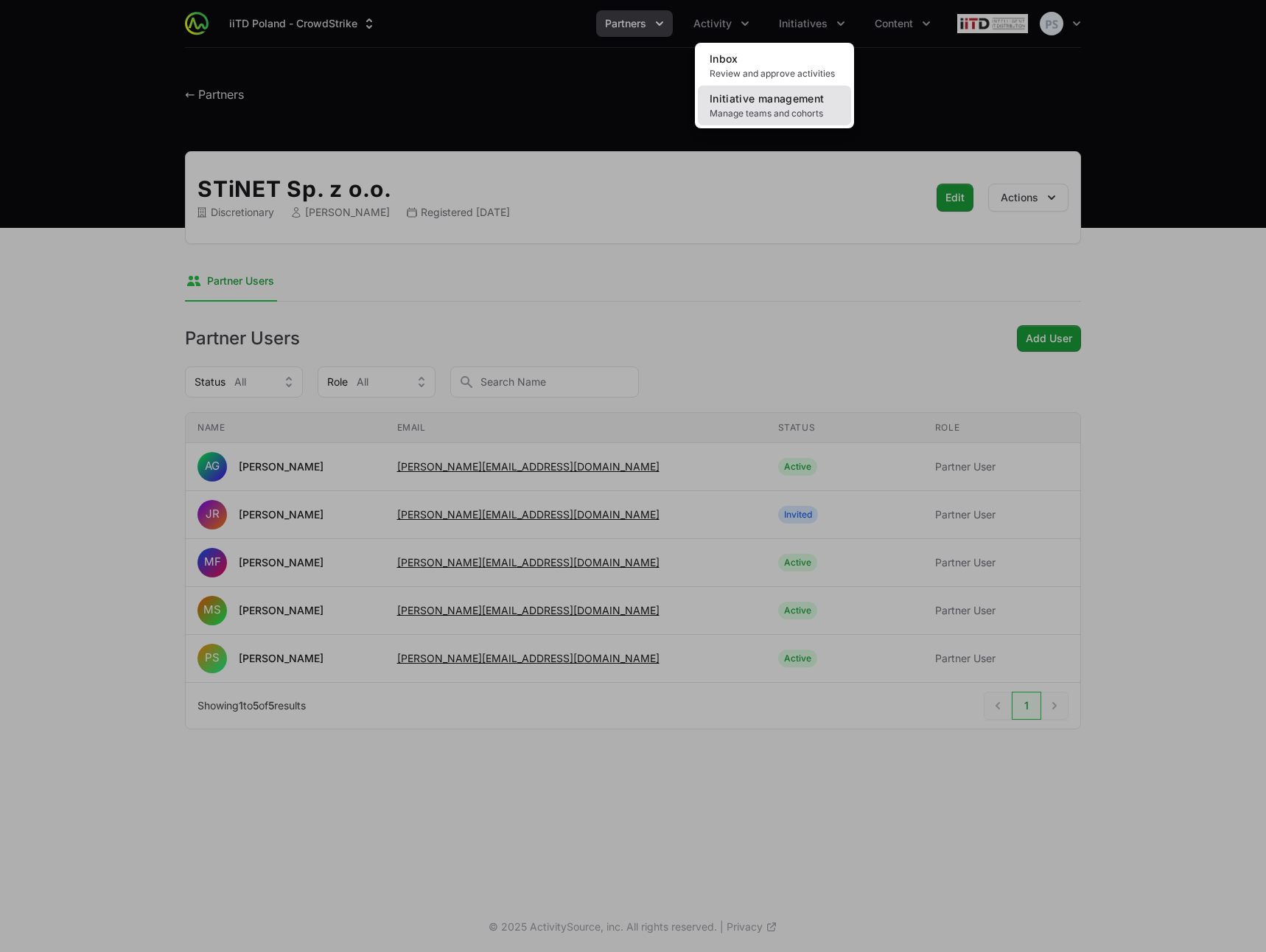
click at [756, 108] on span "Manage teams and cohorts" at bounding box center [774, 113] width 130 height 12
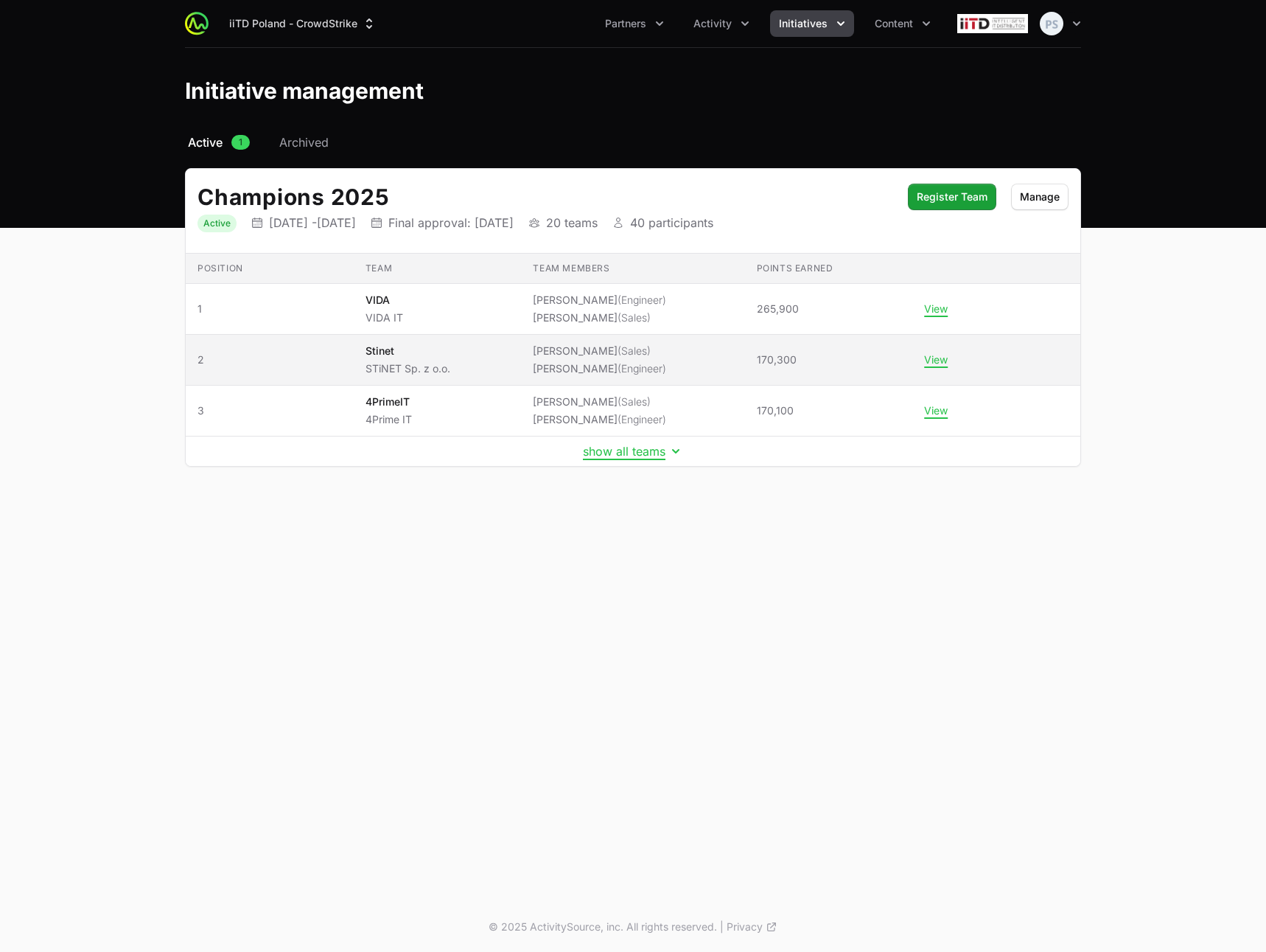
click at [642, 362] on li "Piotr Starosta (Engineer)" at bounding box center [600, 368] width 134 height 15
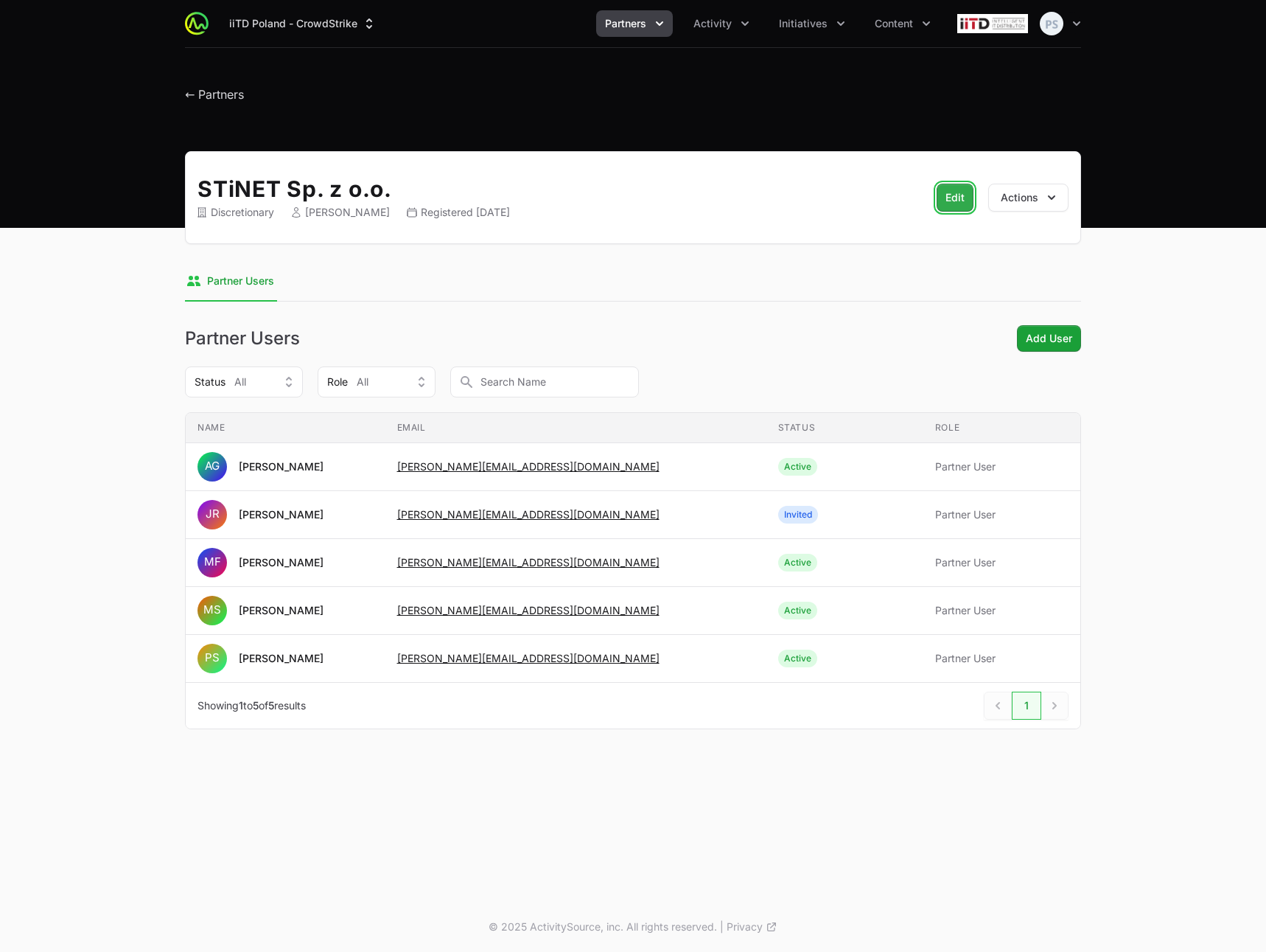
click at [954, 201] on span "Edit" at bounding box center [955, 197] width 19 height 18
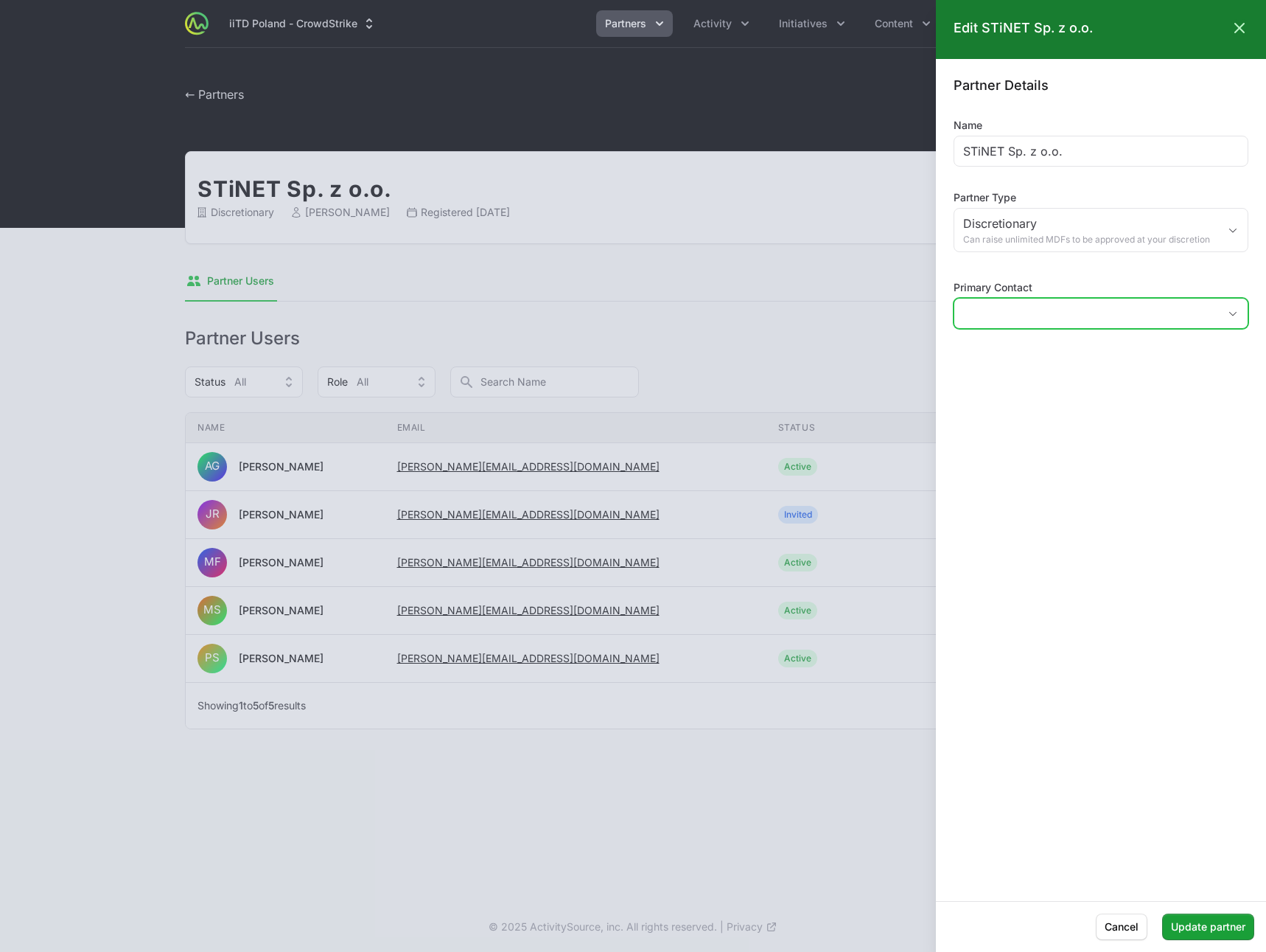
click at [1121, 318] on input "Primary Contact" at bounding box center [1086, 313] width 264 height 30
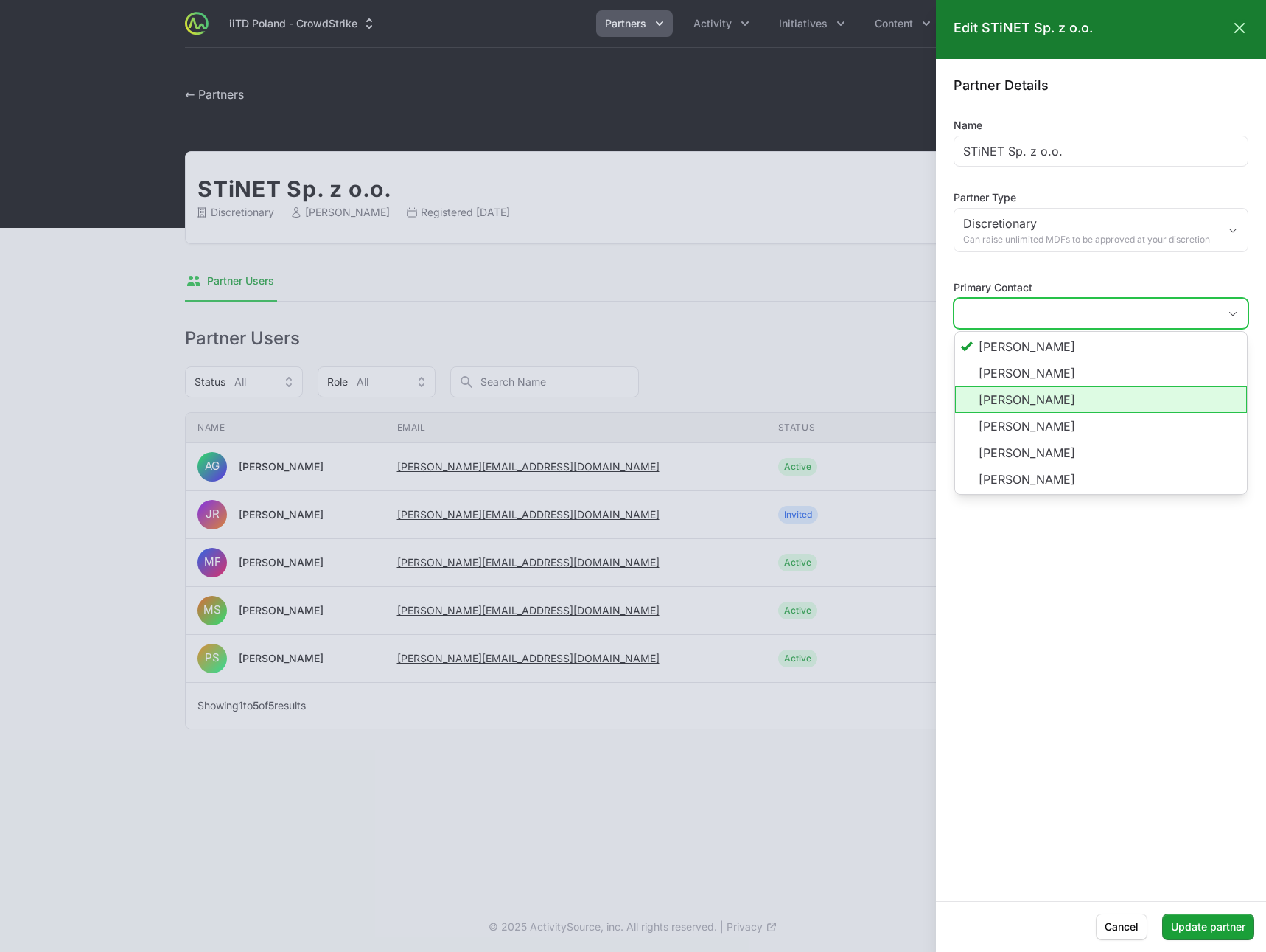
click at [1082, 405] on li "[PERSON_NAME]" at bounding box center [1101, 400] width 292 height 27
type input "[PERSON_NAME]"
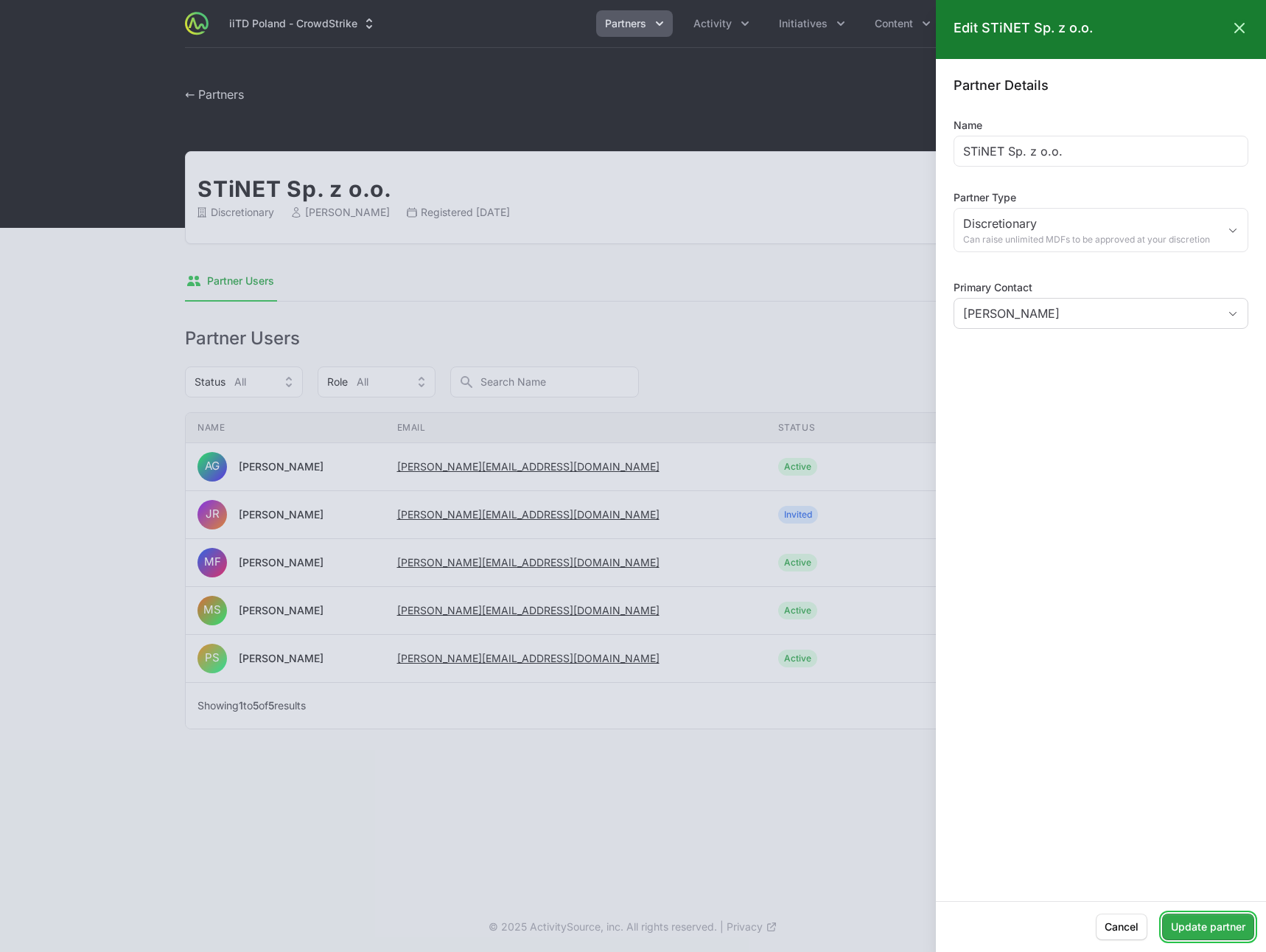
click at [1201, 926] on span "Update partner" at bounding box center [1208, 927] width 75 height 18
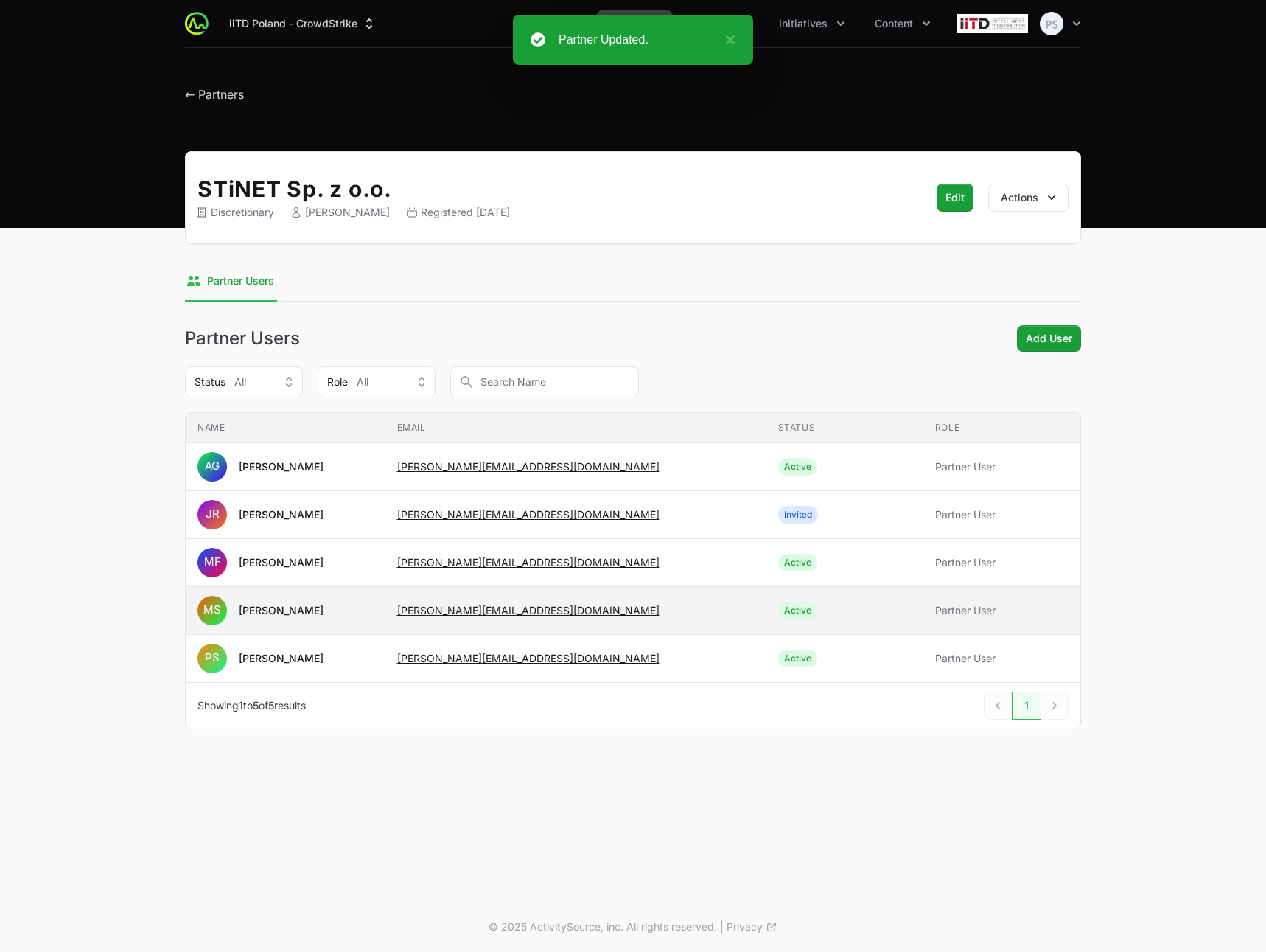
click at [778, 606] on span "Active" at bounding box center [845, 610] width 134 height 18
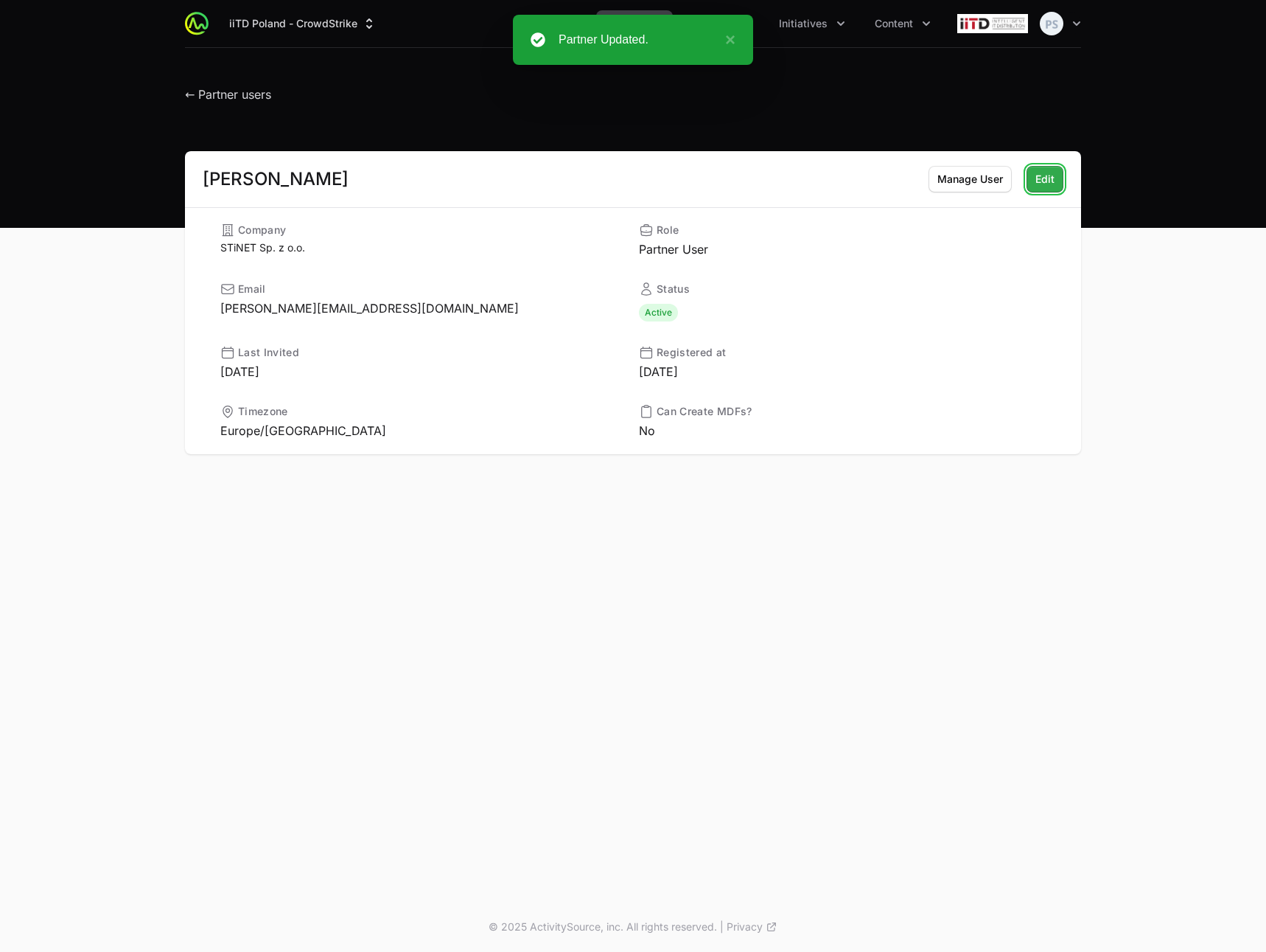
click at [1045, 182] on span "Edit" at bounding box center [1045, 179] width 19 height 18
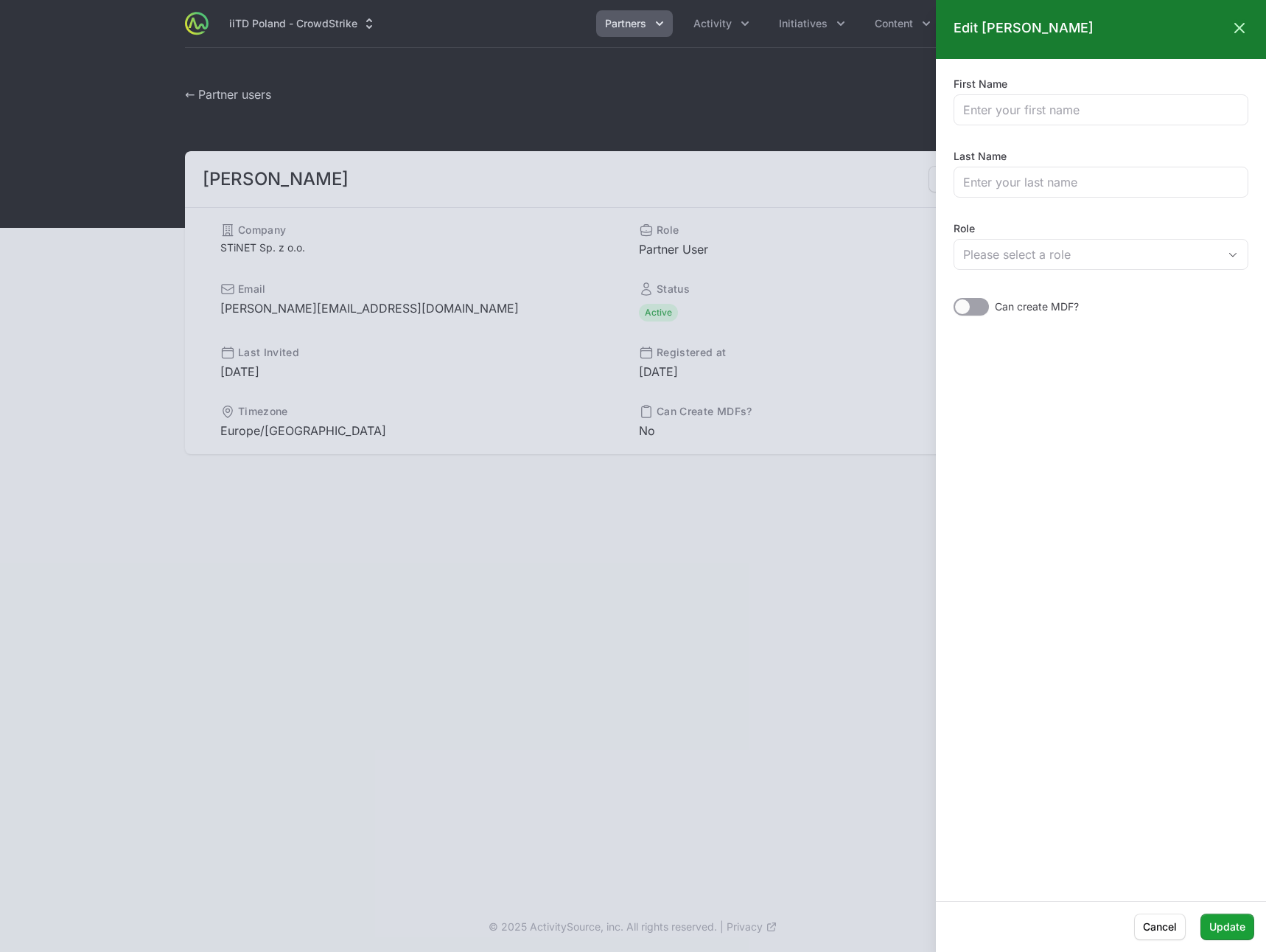
click at [700, 537] on div at bounding box center [633, 476] width 1266 height 952
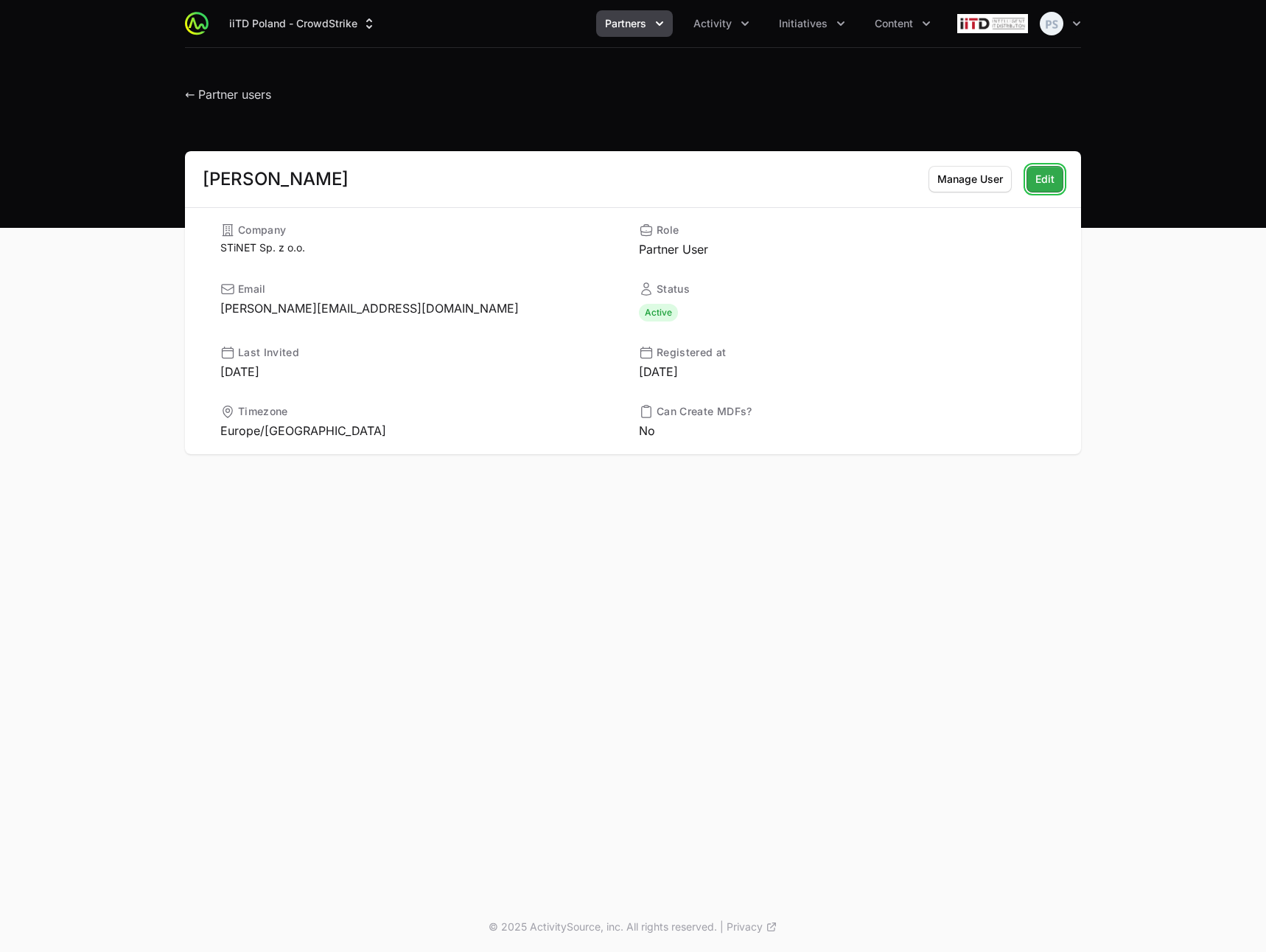
click at [1046, 181] on span "Edit" at bounding box center [1045, 179] width 19 height 18
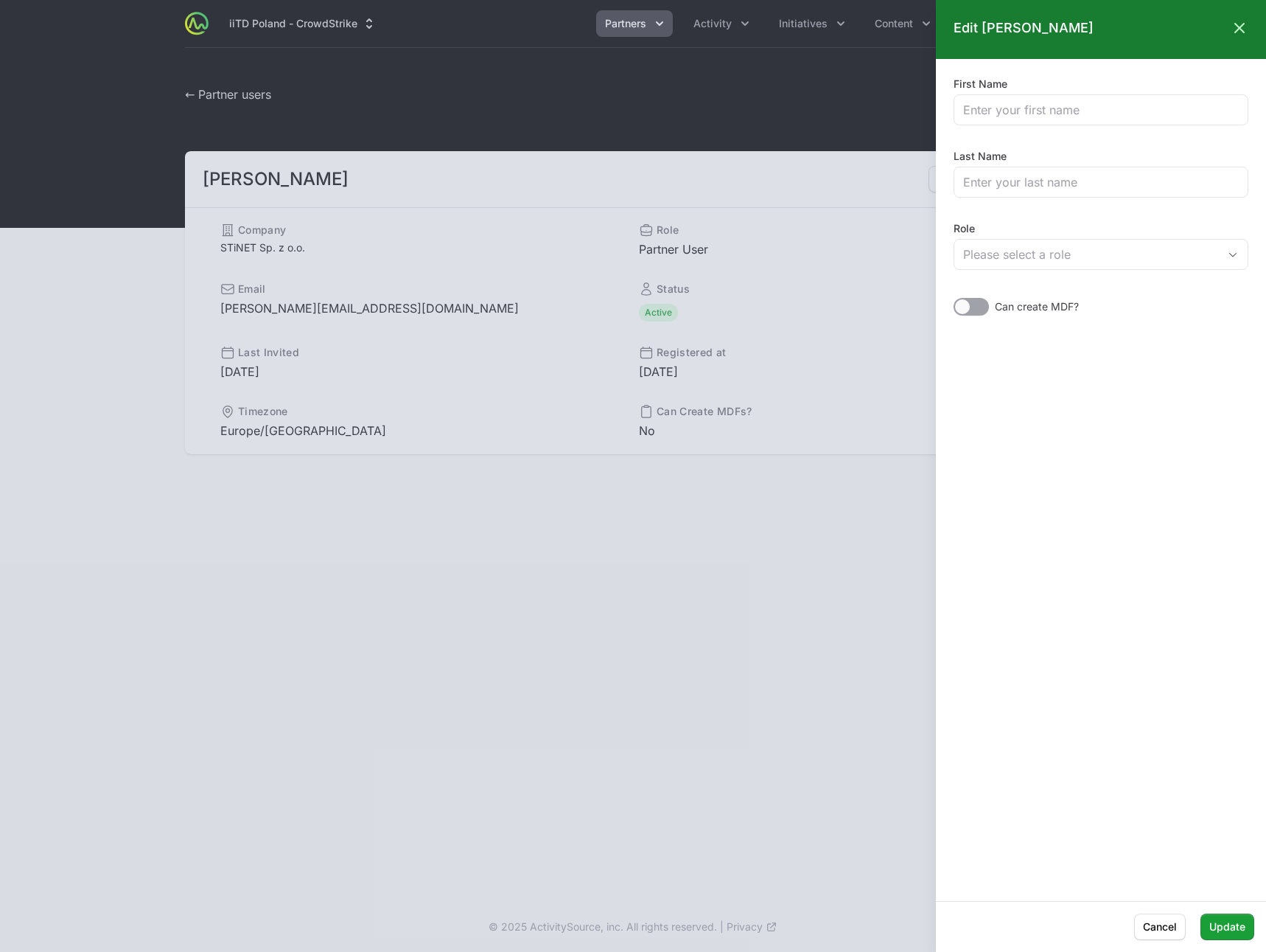
click at [660, 643] on div at bounding box center [633, 476] width 1266 height 952
